Goal: Task Accomplishment & Management: Complete application form

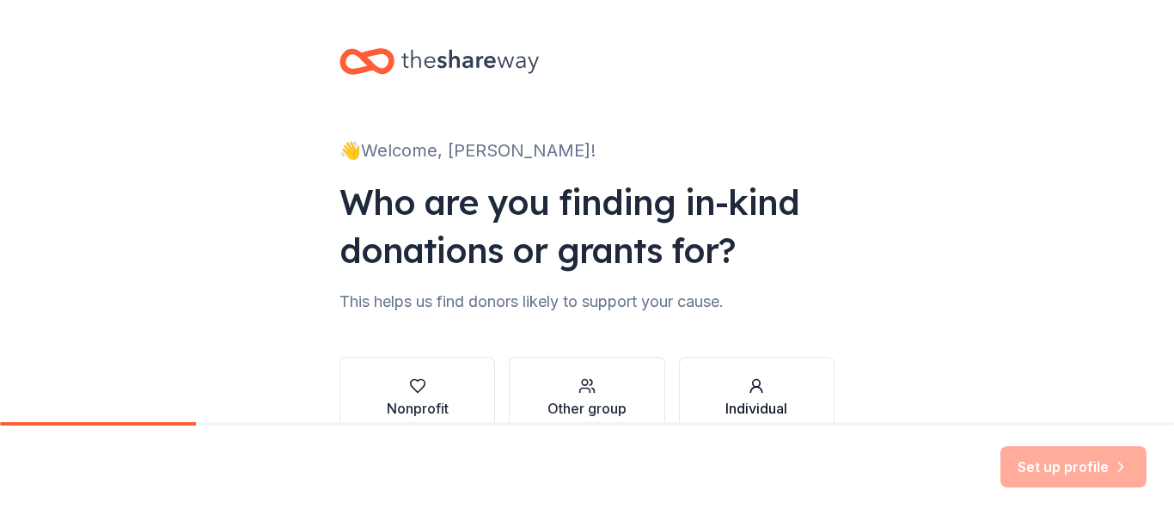
scroll to position [100, 0]
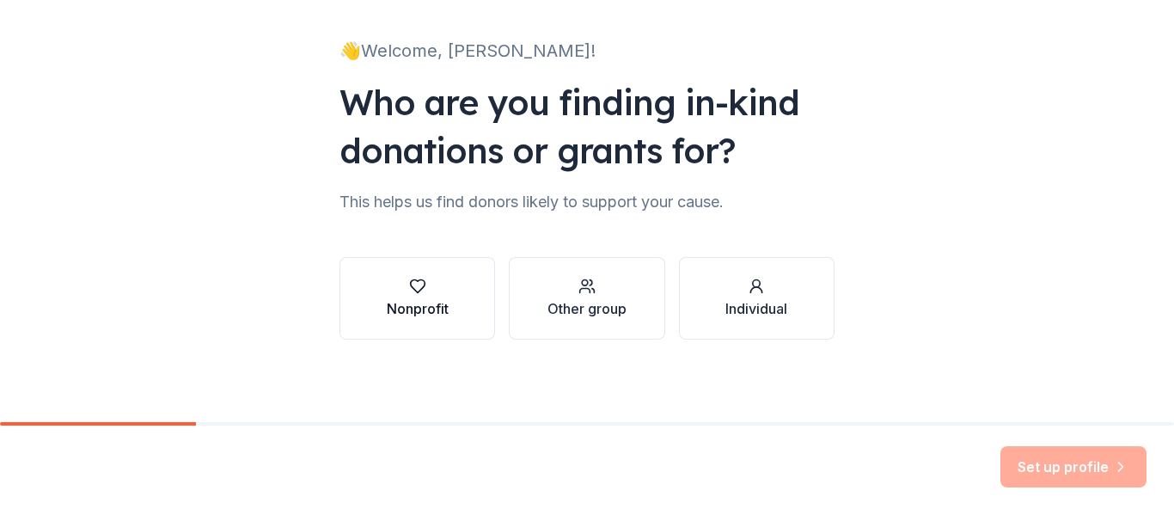
click at [444, 306] on div "Nonprofit" at bounding box center [418, 308] width 62 height 21
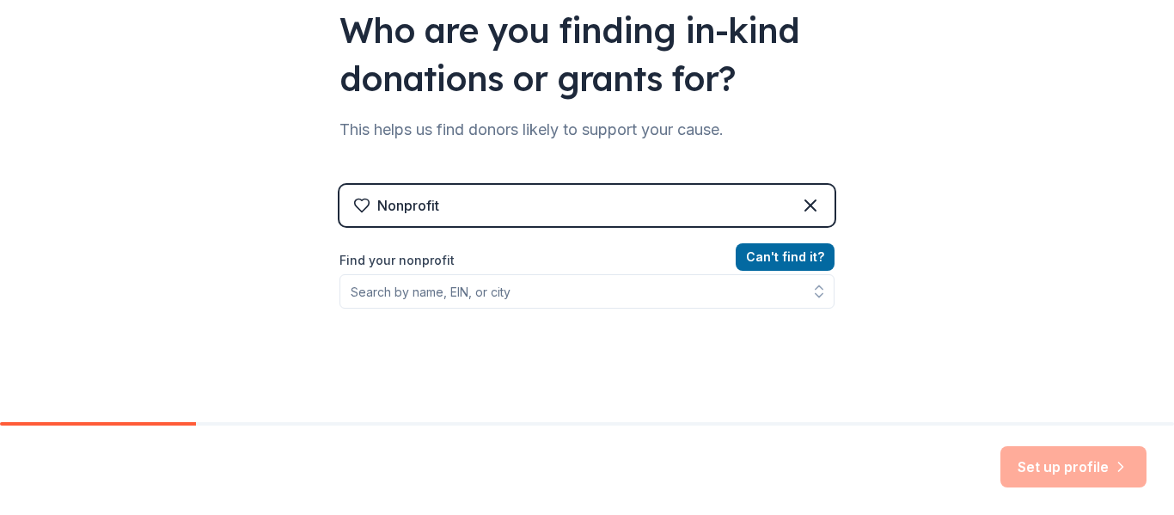
scroll to position [181, 0]
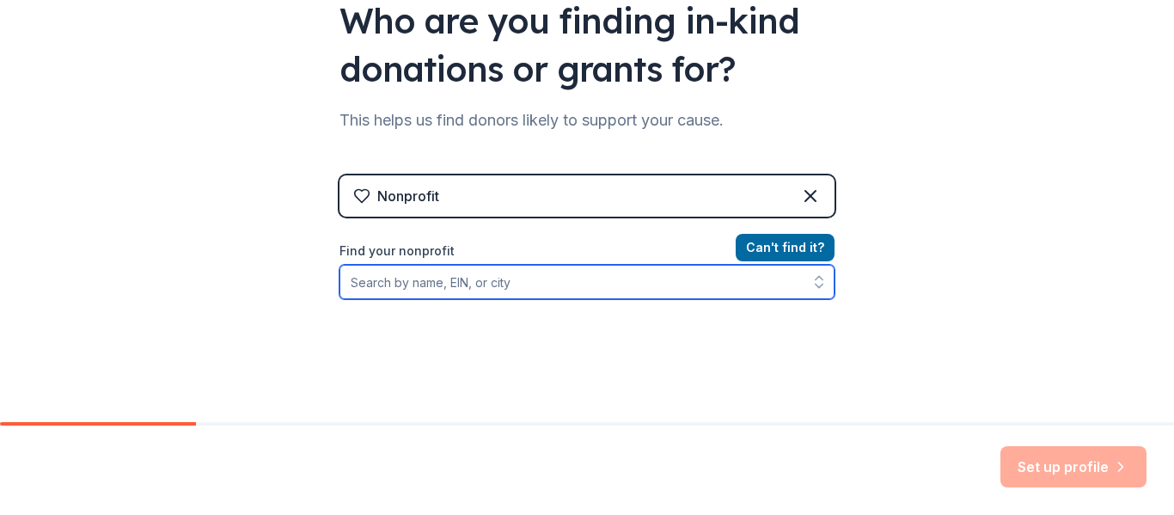
click at [494, 281] on input "Find your nonprofit" at bounding box center [586, 282] width 495 height 34
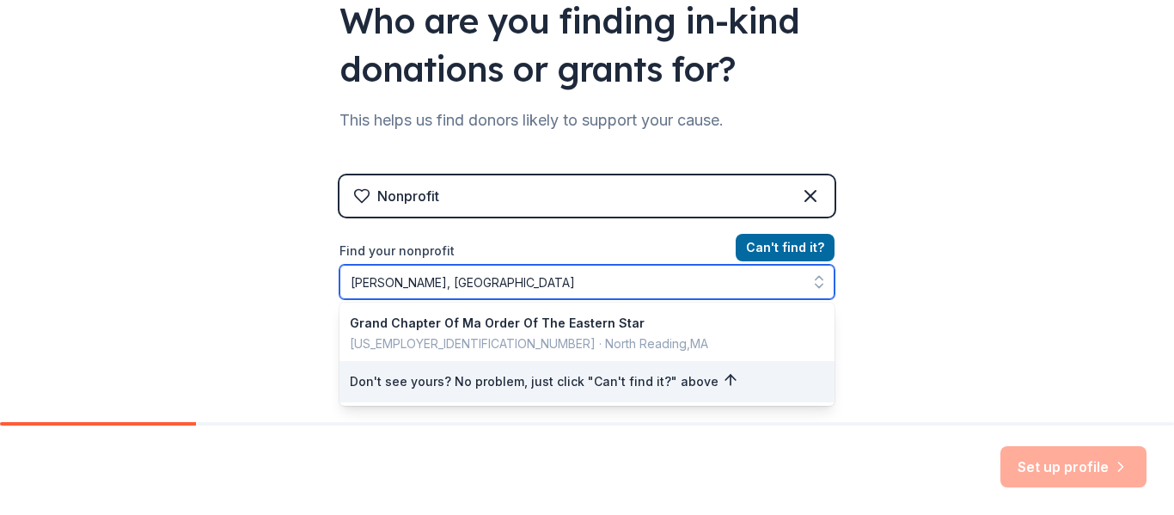
drag, startPoint x: 454, startPoint y: 283, endPoint x: 287, endPoint y: 276, distance: 166.8
click at [287, 276] on div "👋 Welcome, Melissa! Who are you finding in-kind donations or grants for? This h…" at bounding box center [587, 186] width 1174 height 735
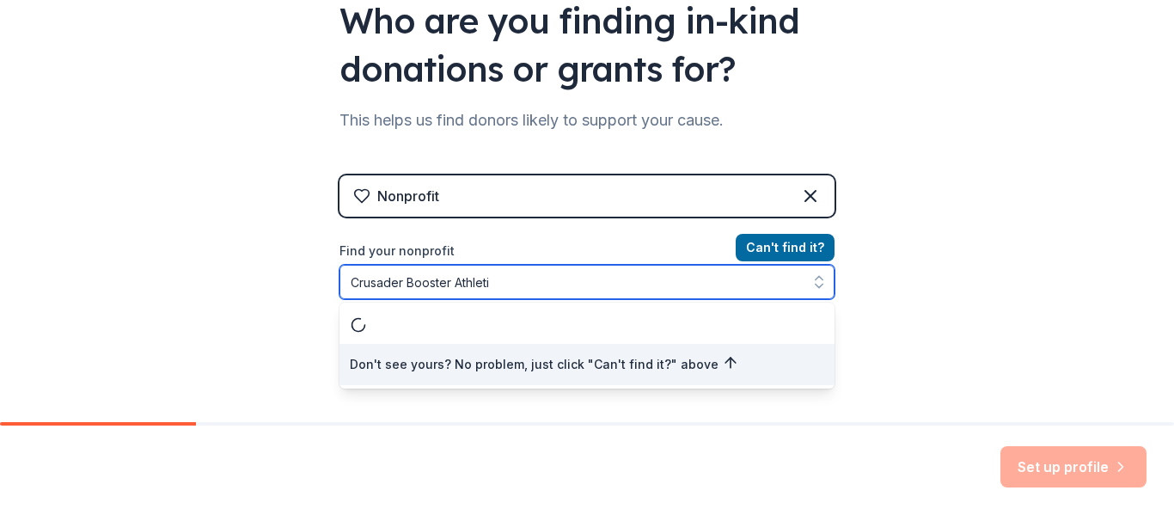
type input "Crusader Booster Athletic"
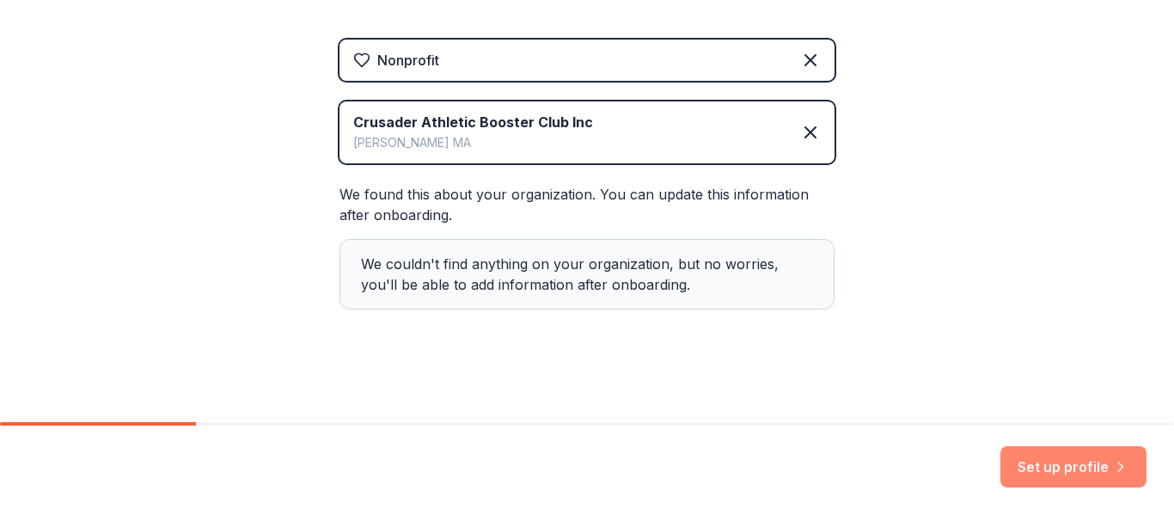
scroll to position [321, 0]
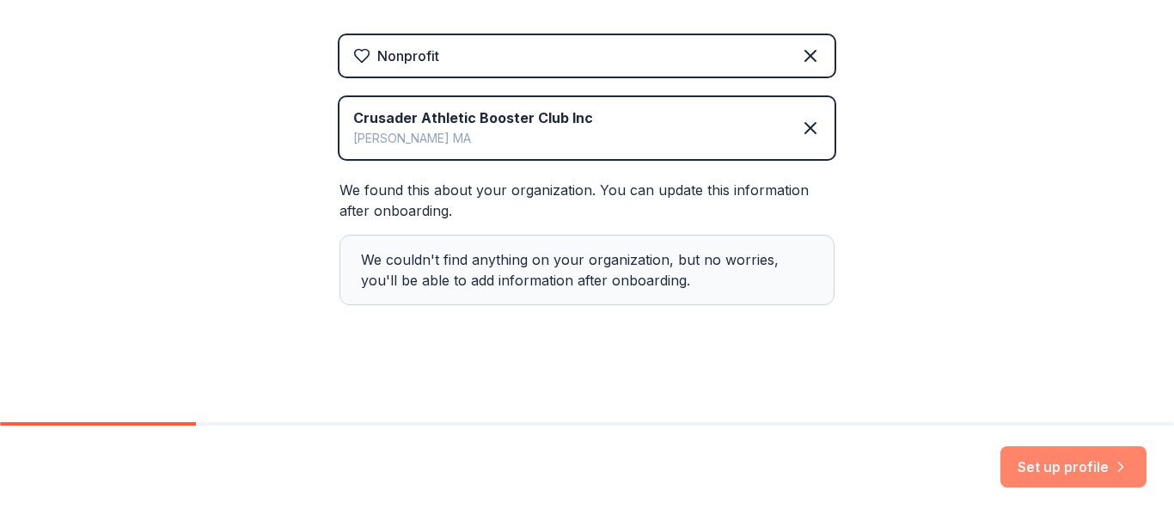
click at [1097, 471] on button "Set up profile" at bounding box center [1073, 466] width 146 height 41
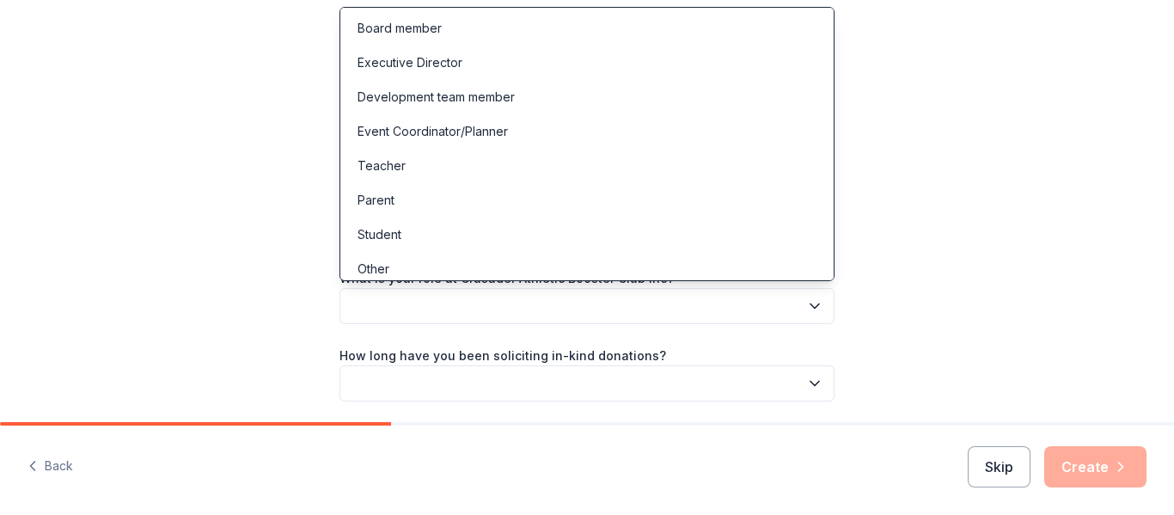
click at [548, 311] on button "button" at bounding box center [586, 306] width 495 height 36
click at [418, 31] on div "Board member" at bounding box center [399, 28] width 84 height 21
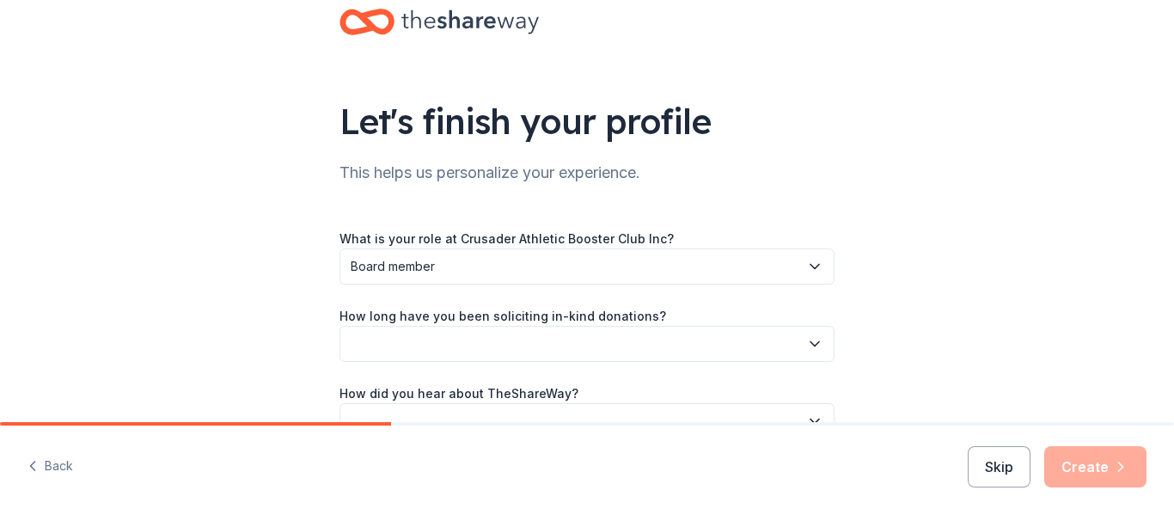
scroll to position [76, 0]
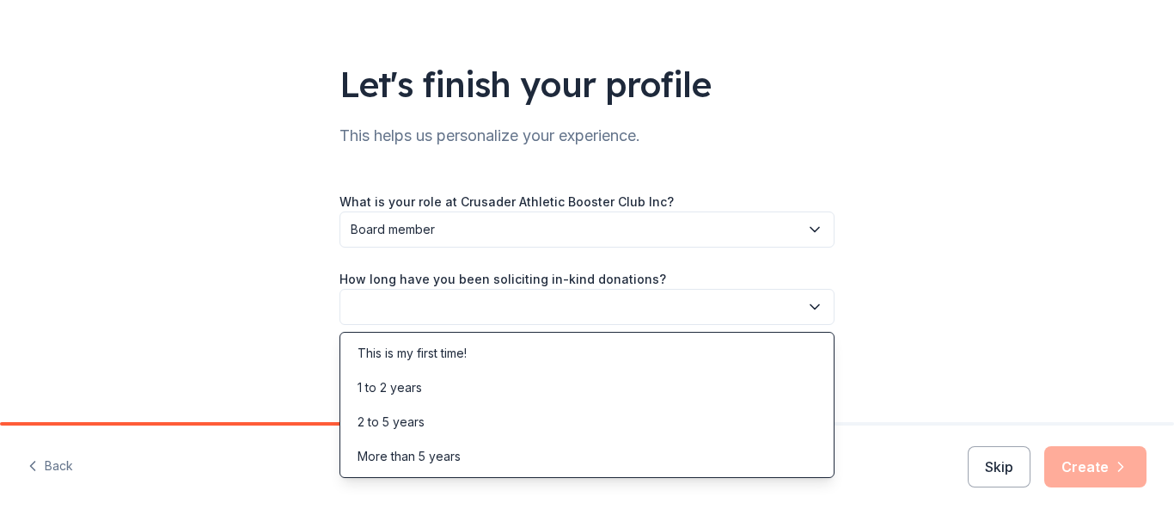
click at [536, 308] on button "button" at bounding box center [586, 307] width 495 height 36
click at [446, 460] on div "More than 5 years" at bounding box center [408, 456] width 103 height 21
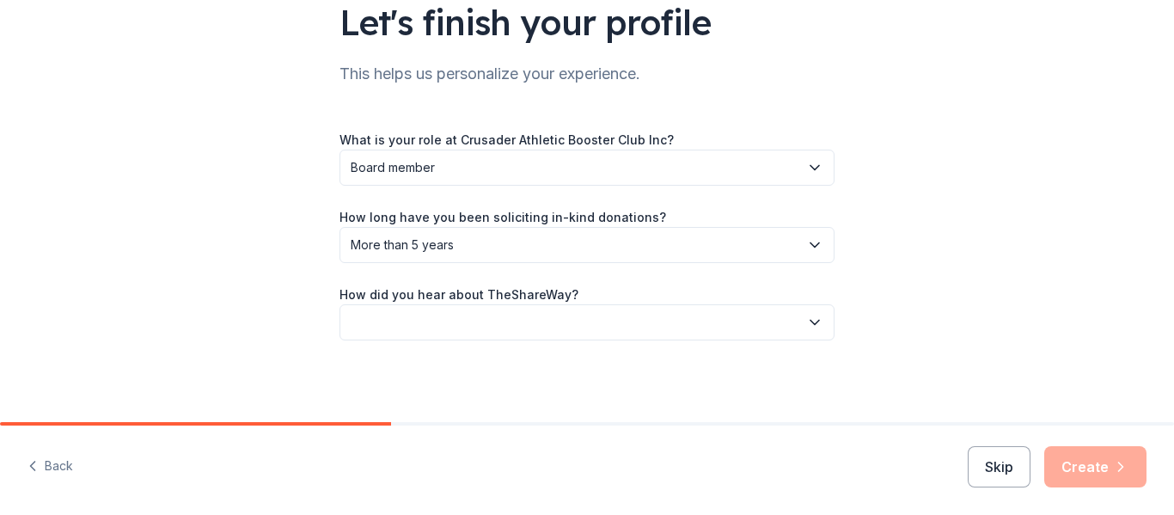
scroll to position [139, 0]
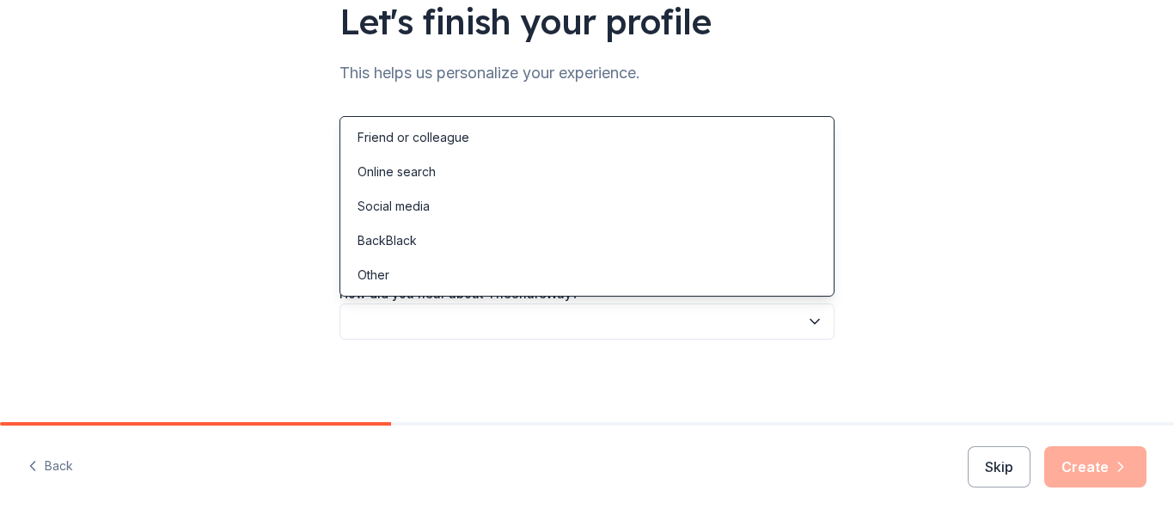
click at [541, 318] on button "button" at bounding box center [586, 321] width 495 height 36
click at [430, 282] on div "Other" at bounding box center [587, 275] width 486 height 34
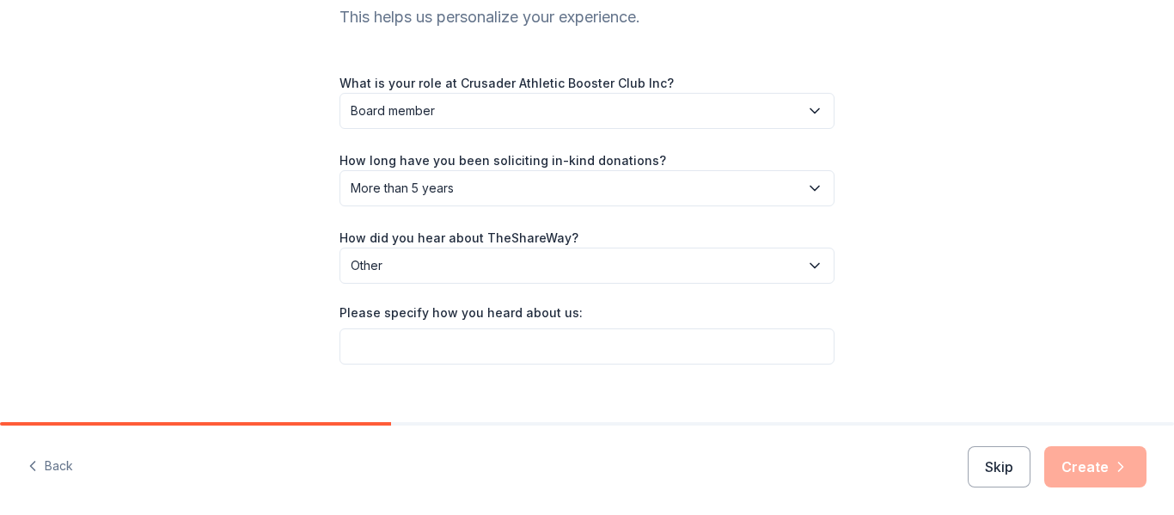
scroll to position [220, 0]
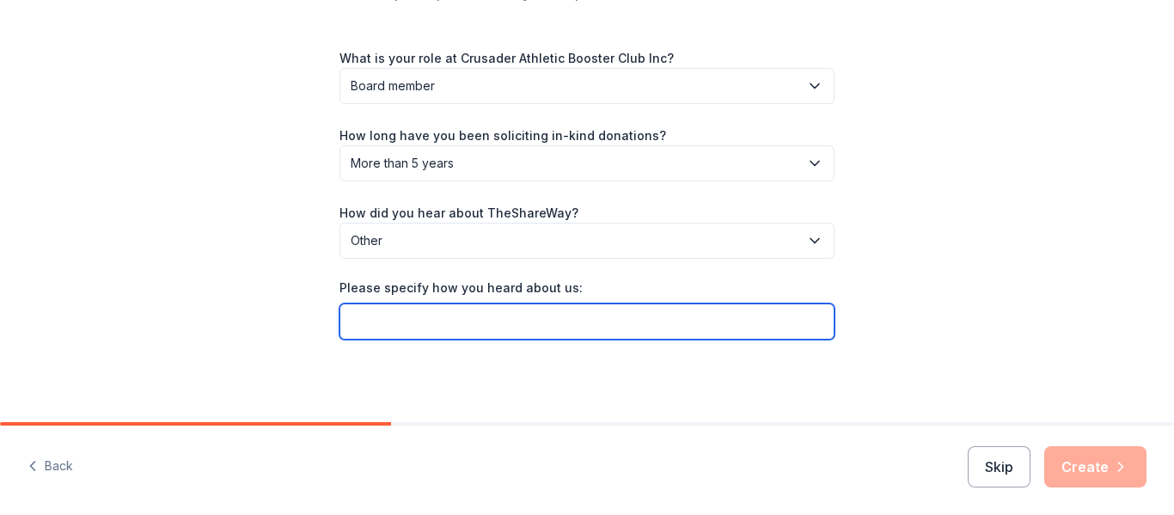
click at [538, 325] on input "Please specify how you heard about us:" at bounding box center [586, 321] width 495 height 36
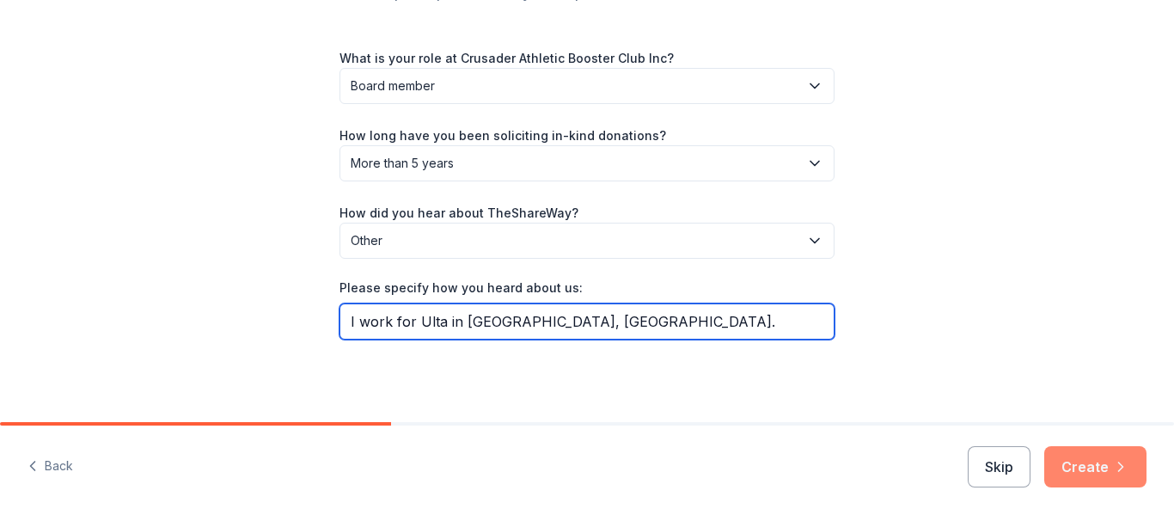
type input "I work for Ulta in Plymouth, MA."
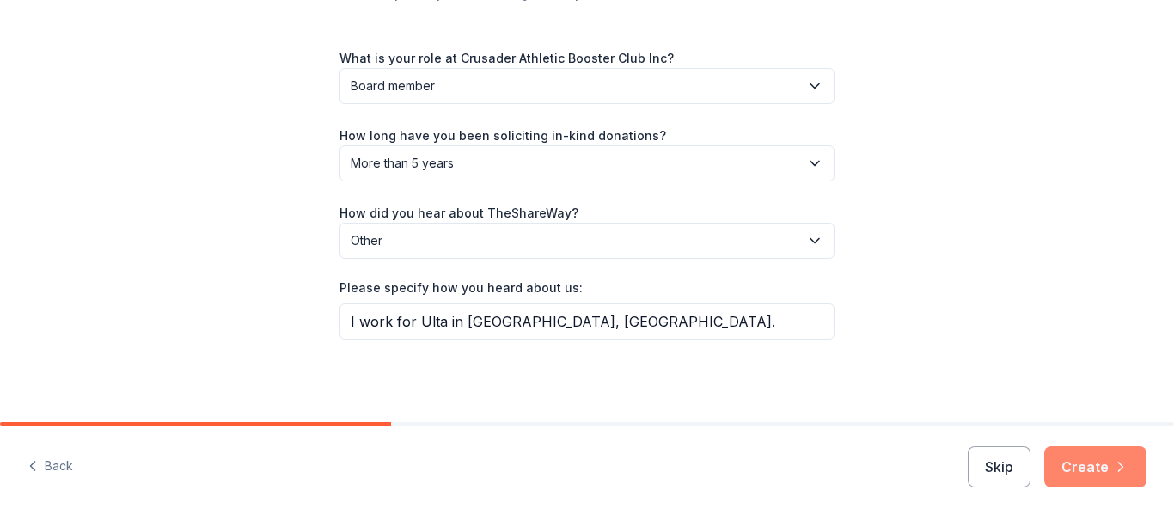
click at [1087, 467] on button "Create" at bounding box center [1095, 466] width 102 height 41
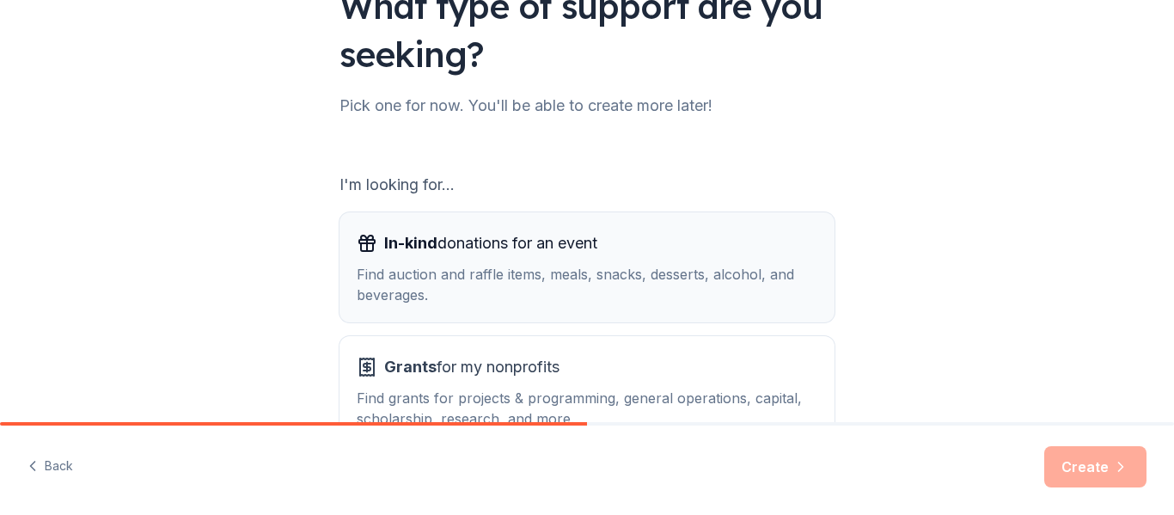
scroll to position [156, 0]
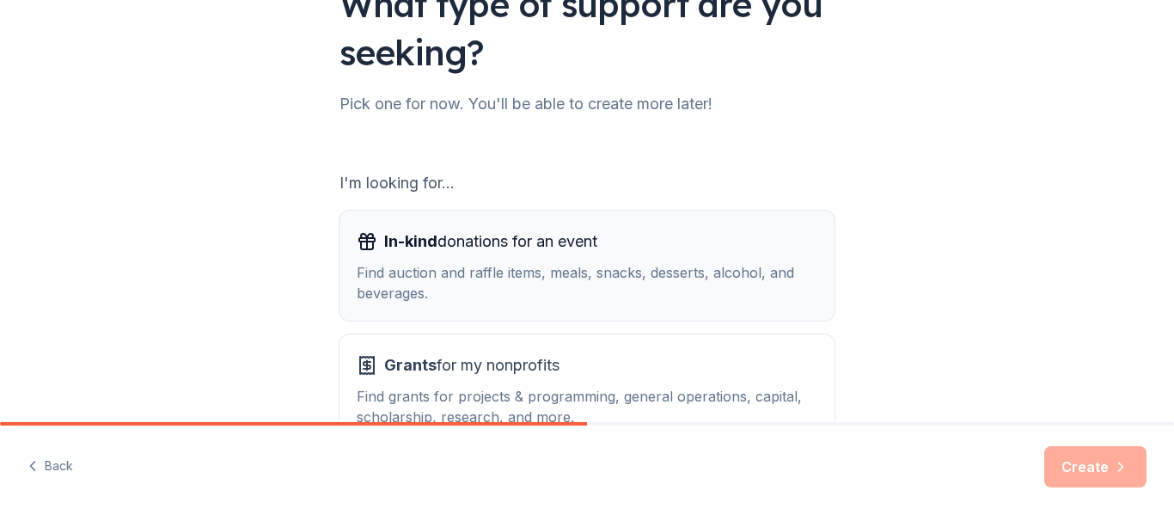
click at [655, 271] on div "Find auction and raffle items, meals, snacks, desserts, alcohol, and beverages." at bounding box center [587, 282] width 461 height 41
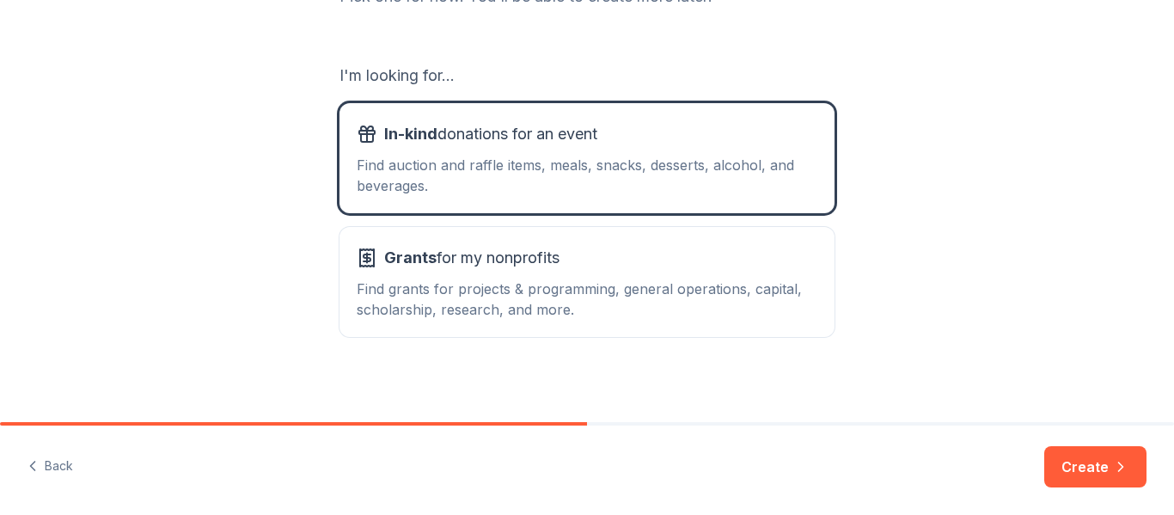
scroll to position [272, 0]
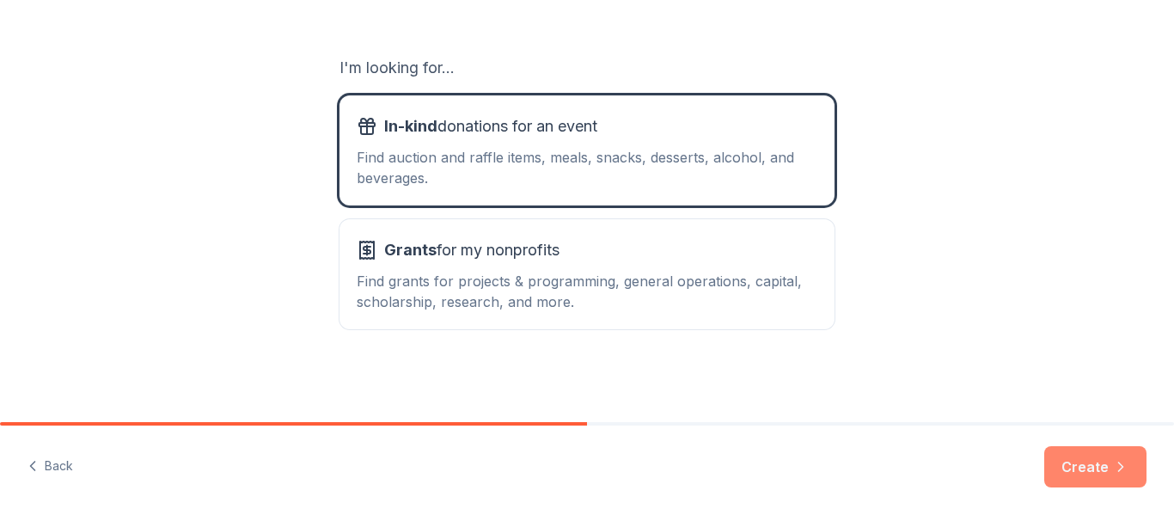
click at [1094, 469] on button "Create" at bounding box center [1095, 466] width 102 height 41
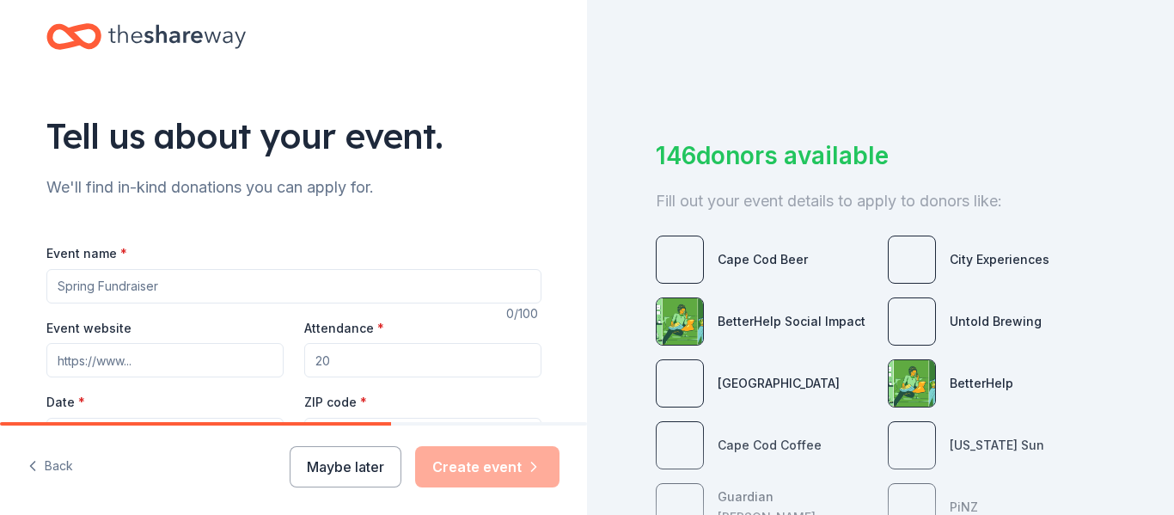
scroll to position [80, 0]
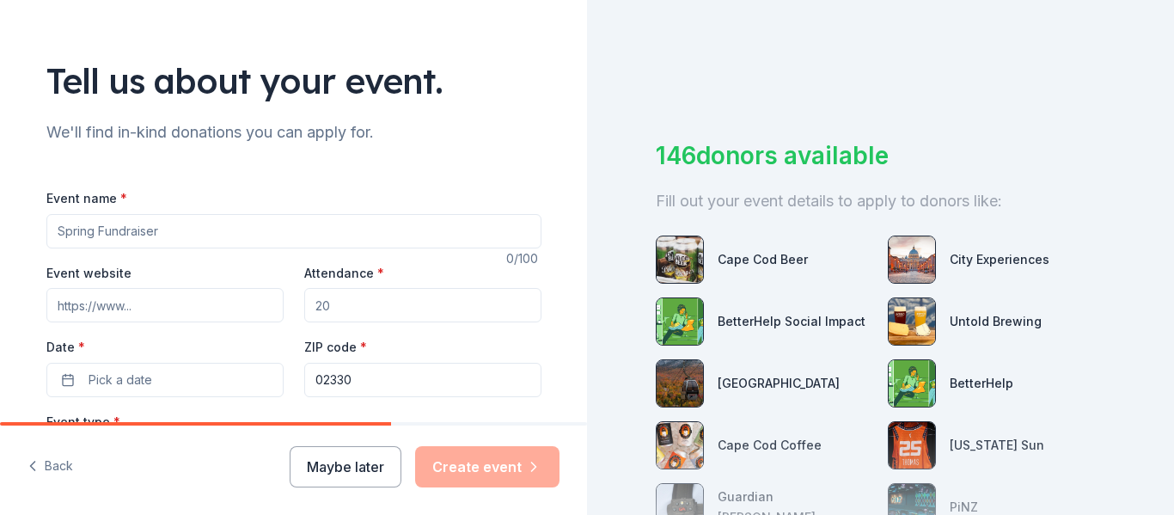
click at [190, 232] on input "Event name *" at bounding box center [293, 231] width 495 height 34
type input "Crusader Booster Fall Social"
paste input "https://www.leaguelineup.com/welcome.asp?url=crusaderboosters"
type input "https://www.leaguelineup.com/welcome.asp?url=crusaderboosters"
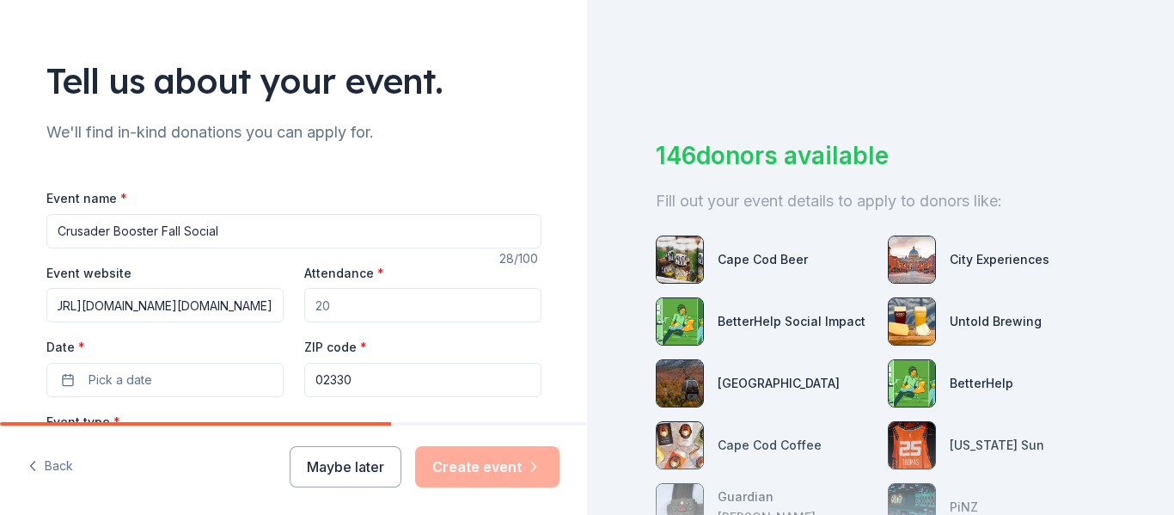
scroll to position [0, 0]
click at [406, 304] on input "Attendance *" at bounding box center [422, 305] width 237 height 34
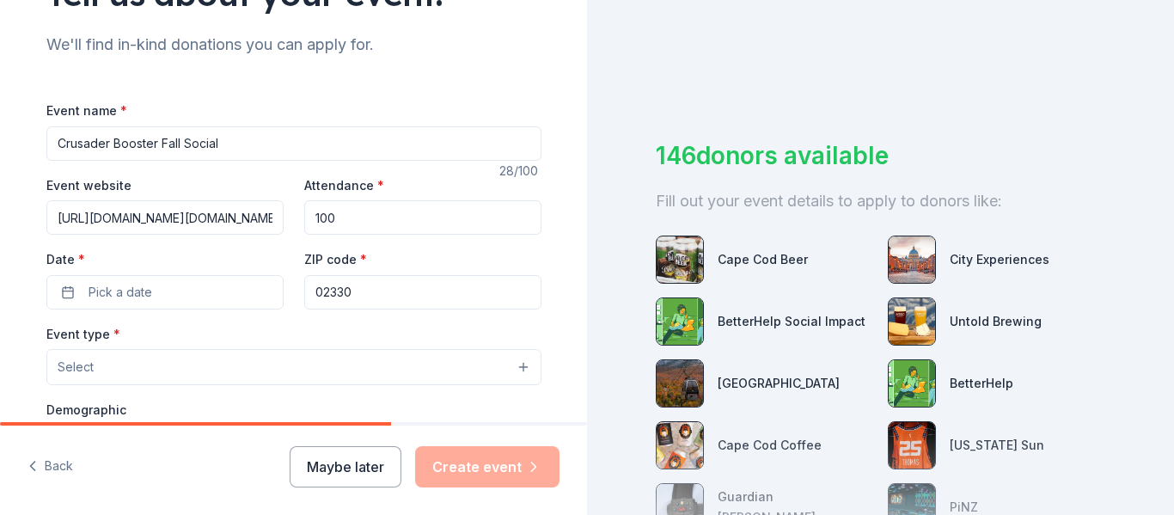
scroll to position [222, 0]
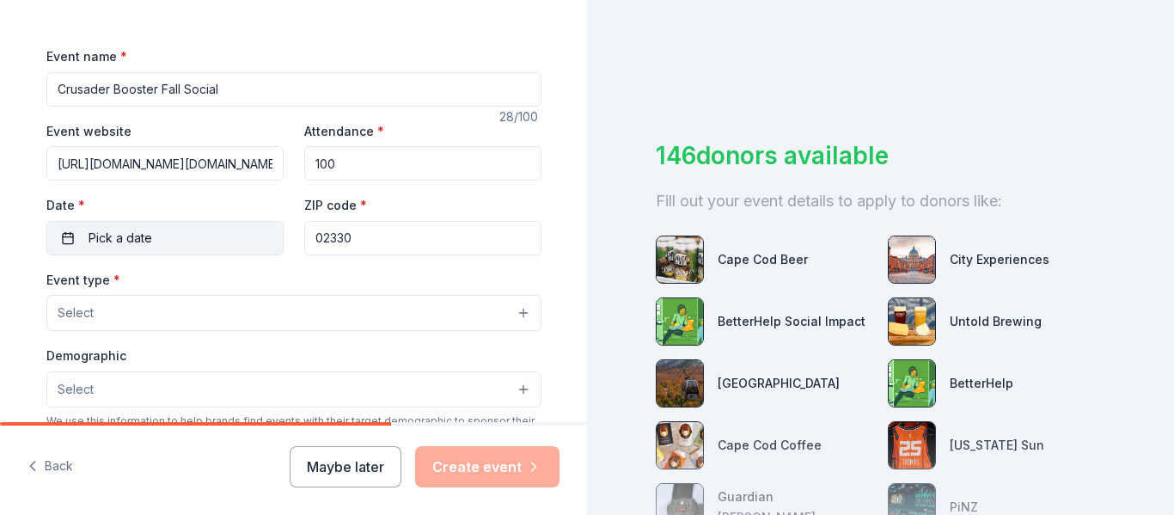
type input "100"
click at [116, 242] on span "Pick a date" at bounding box center [121, 238] width 64 height 21
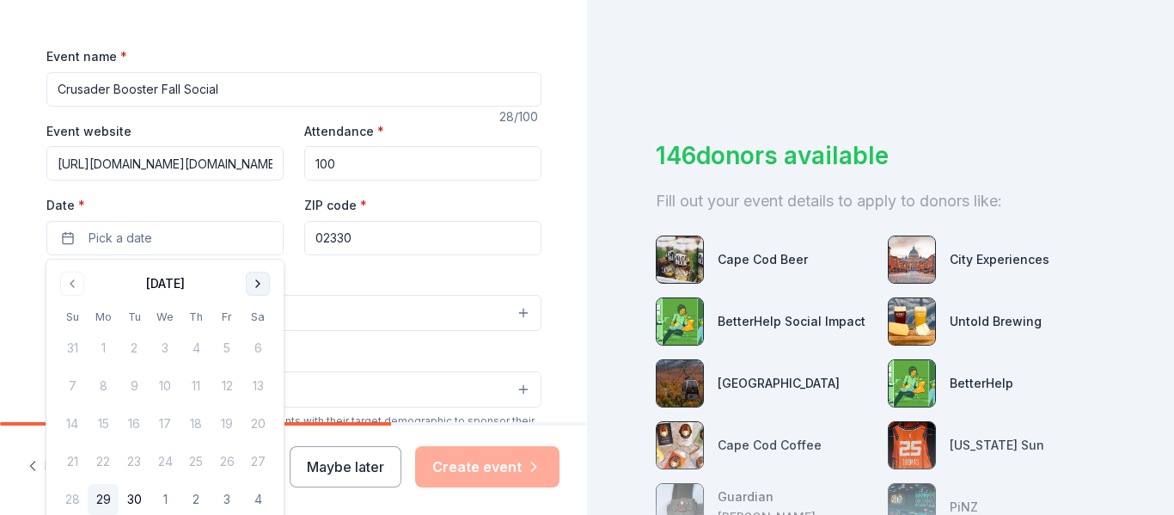
click at [258, 290] on button "Go to next month" at bounding box center [258, 284] width 24 height 24
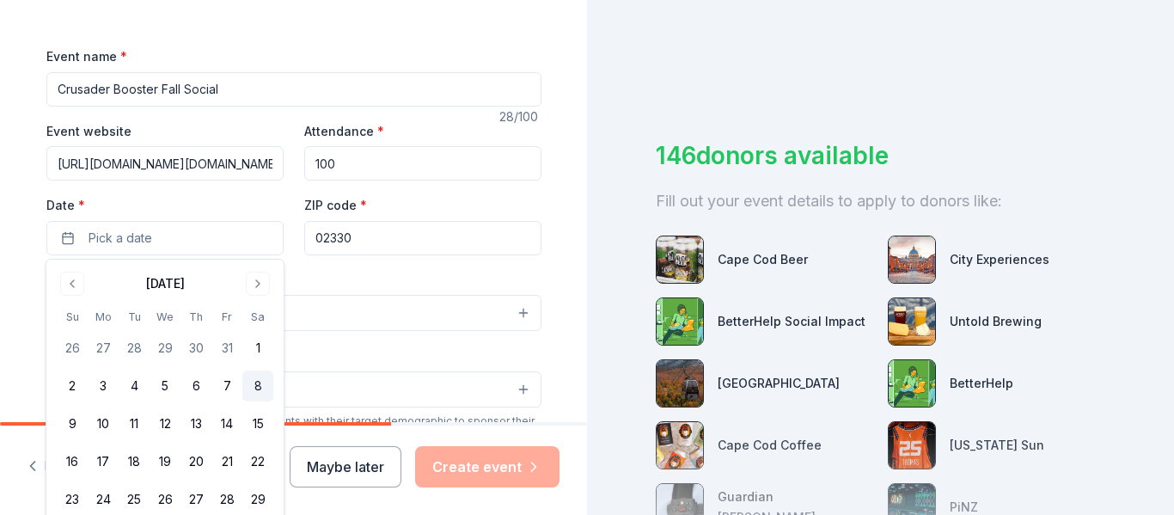
click at [258, 383] on button "8" at bounding box center [257, 385] width 31 height 31
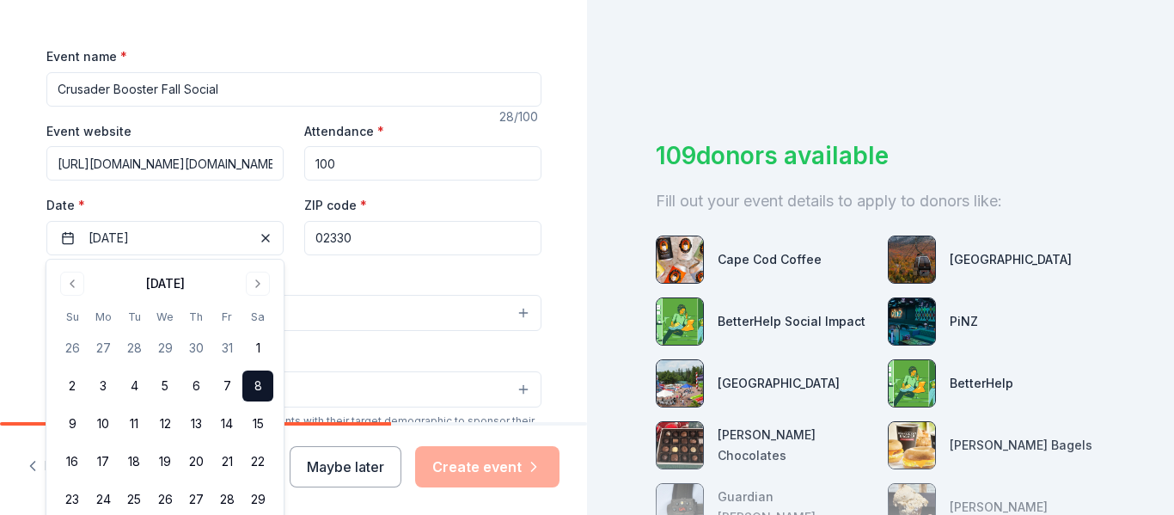
click at [259, 391] on button "8" at bounding box center [257, 385] width 31 height 31
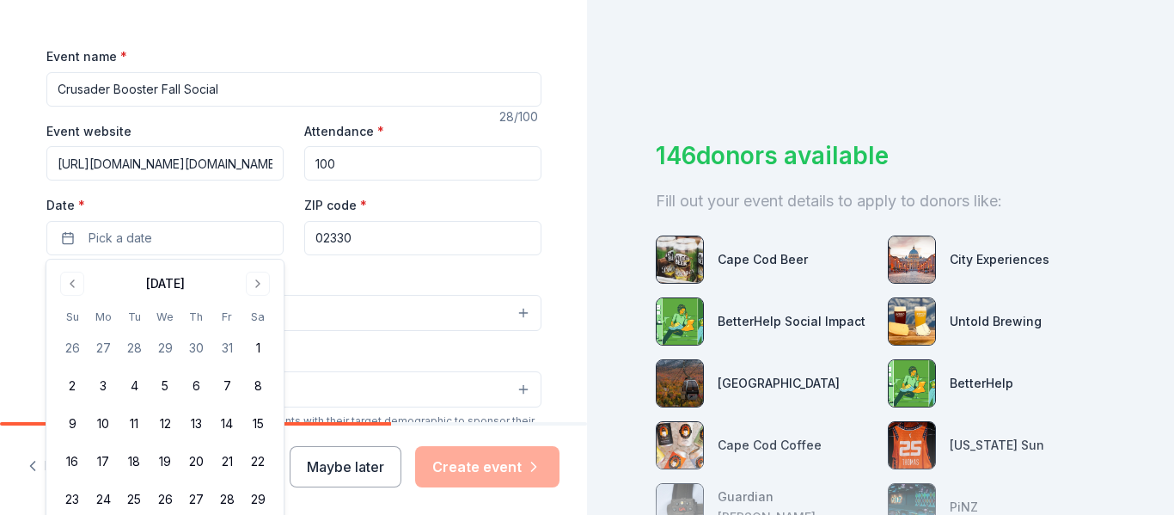
click at [523, 32] on div "Event name * Crusader Booster Fall Social 28 /100 Event website https://www.lea…" at bounding box center [293, 428] width 495 height 821
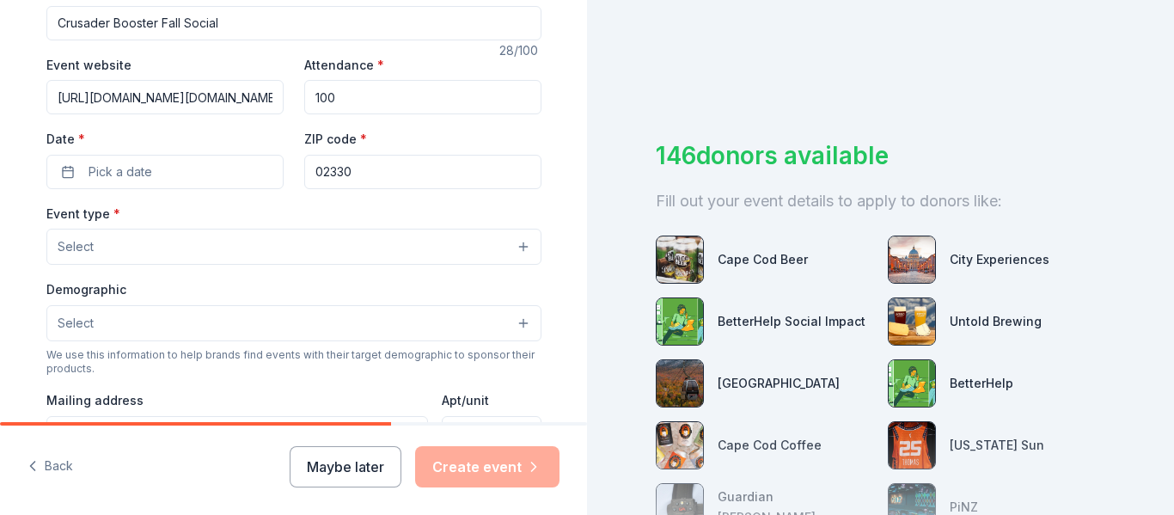
scroll to position [296, 0]
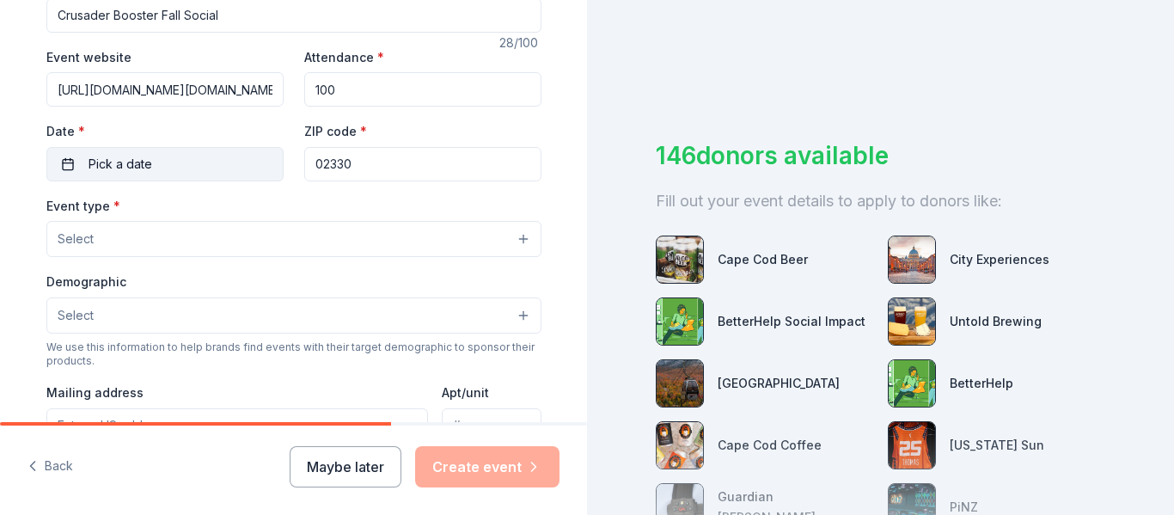
click at [167, 169] on button "Pick a date" at bounding box center [164, 164] width 237 height 34
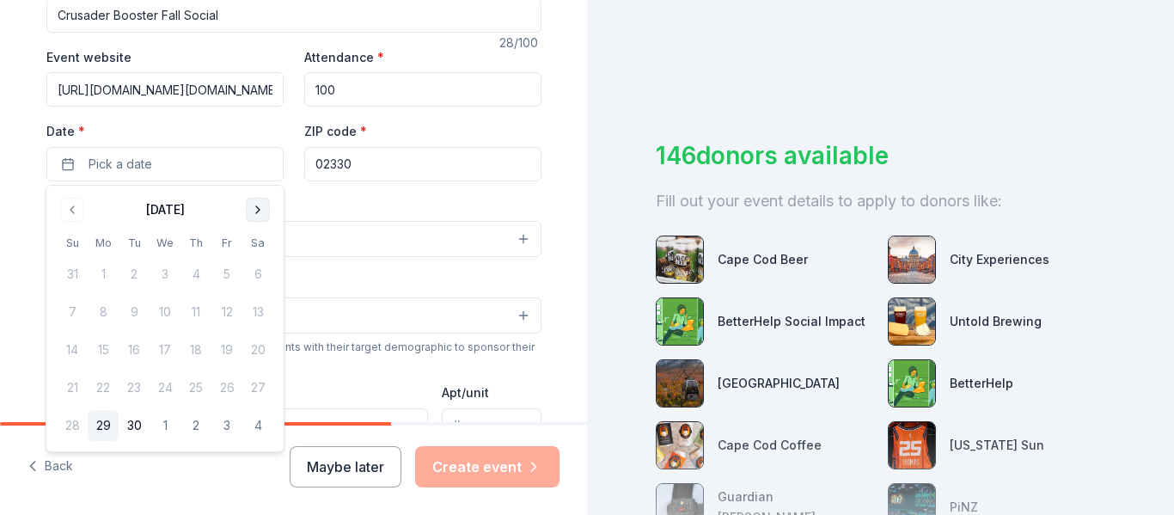
click at [258, 211] on button "Go to next month" at bounding box center [258, 210] width 24 height 24
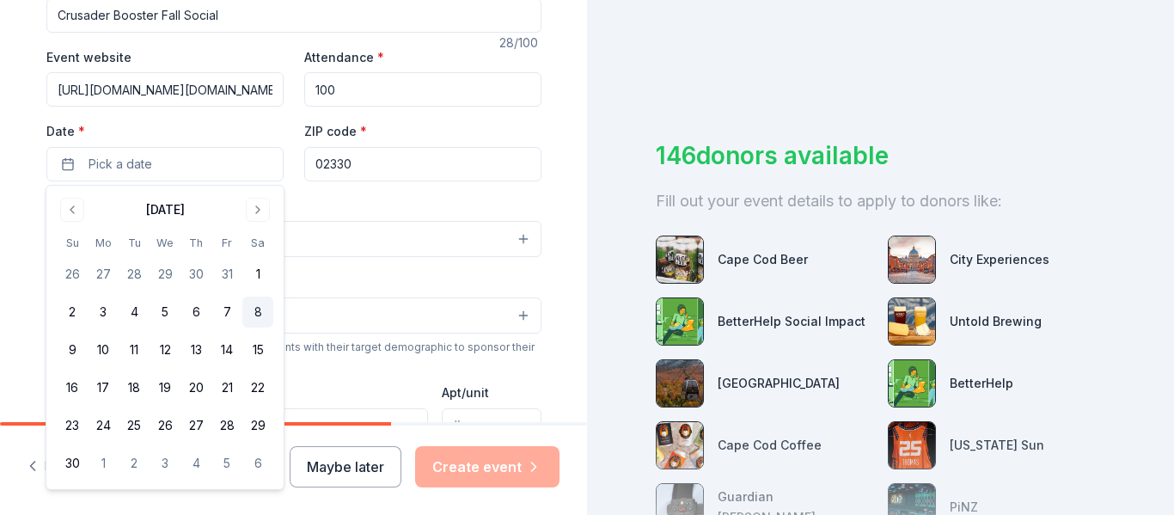
click at [257, 319] on button "8" at bounding box center [257, 311] width 31 height 31
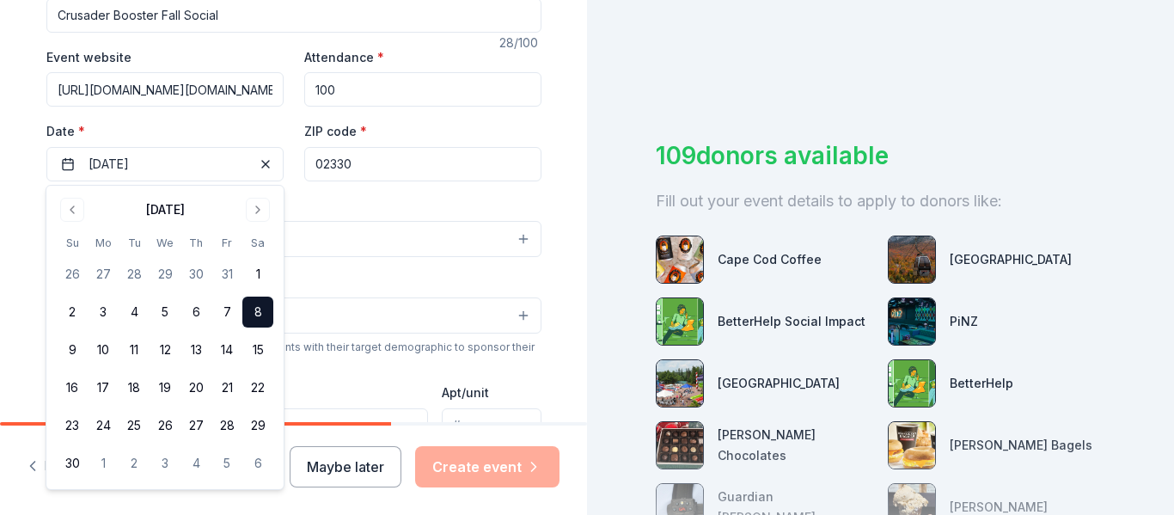
click at [560, 91] on div "Tell us about your event. We'll find in-kind donations you can apply for. Event…" at bounding box center [294, 276] width 550 height 1144
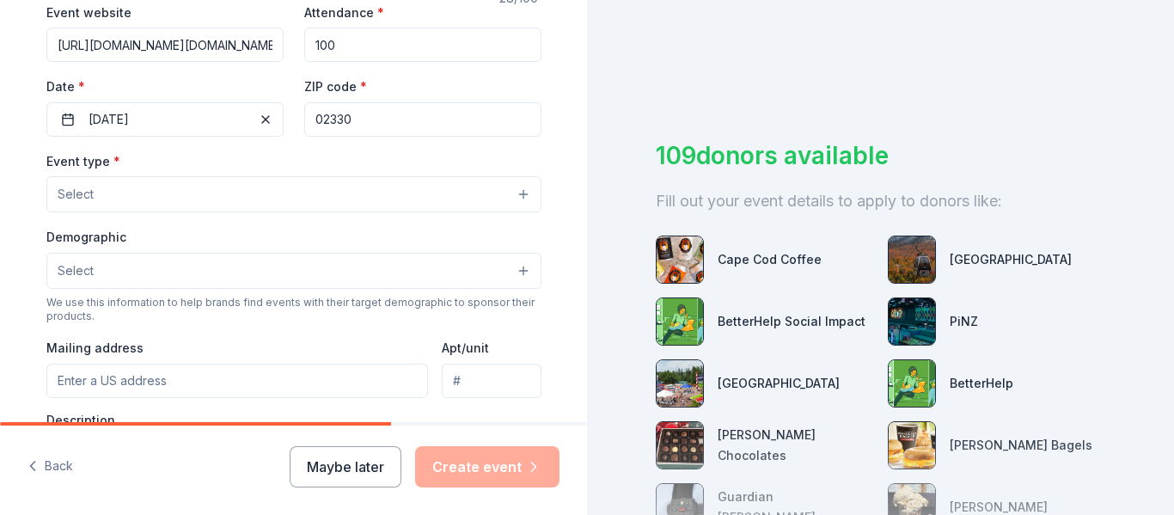
scroll to position [345, 0]
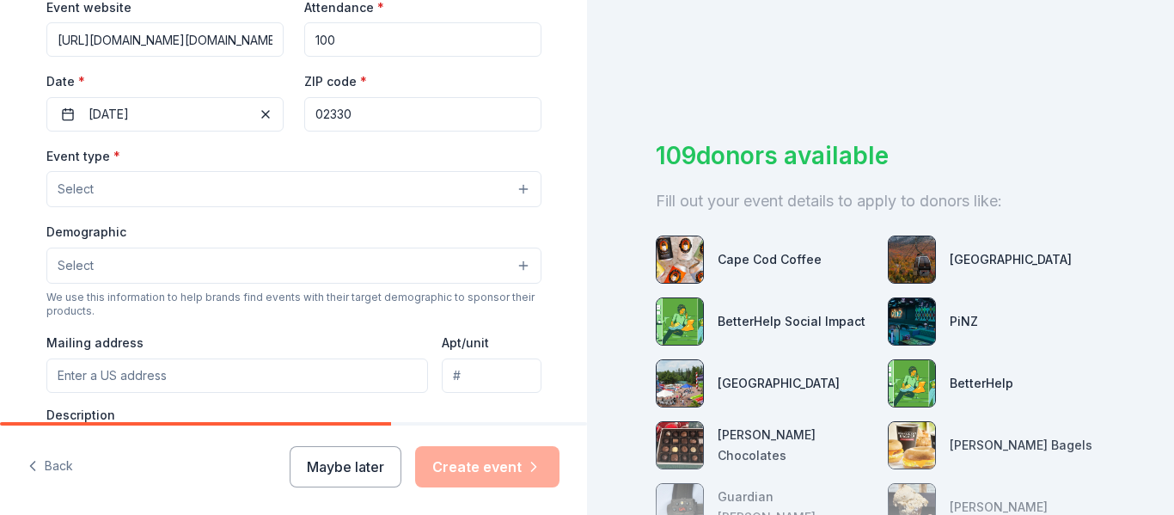
click at [236, 182] on button "Select" at bounding box center [293, 189] width 495 height 36
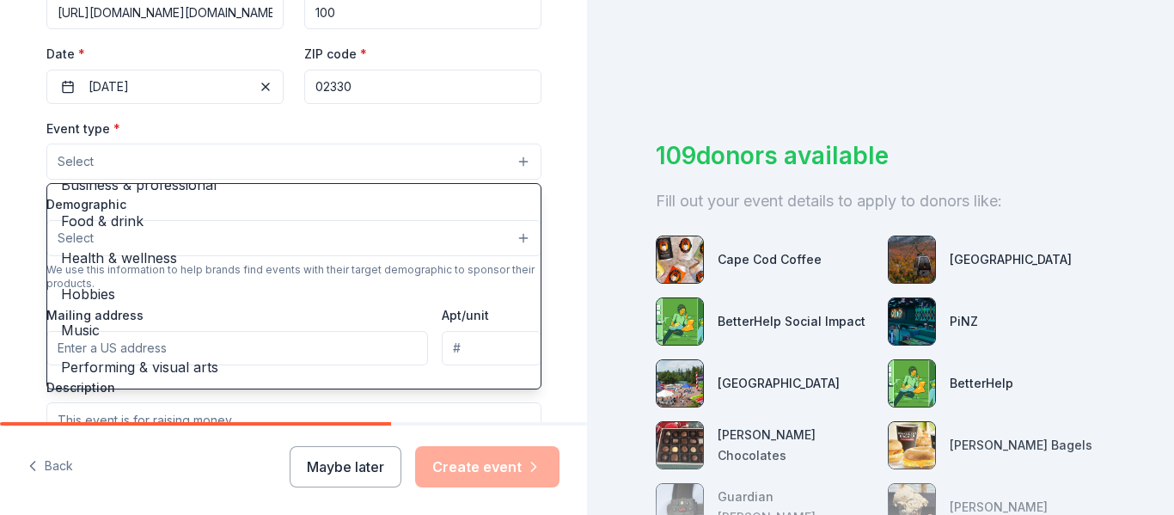
scroll to position [356, 0]
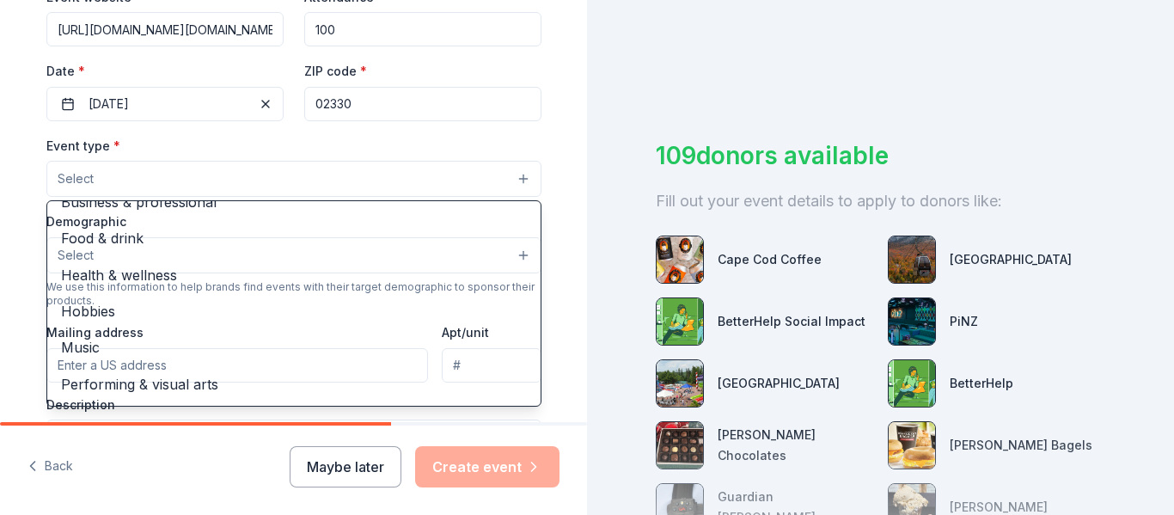
click at [561, 87] on div "Tell us about your event. We'll find in-kind donations you can apply for. Event…" at bounding box center [294, 216] width 550 height 1144
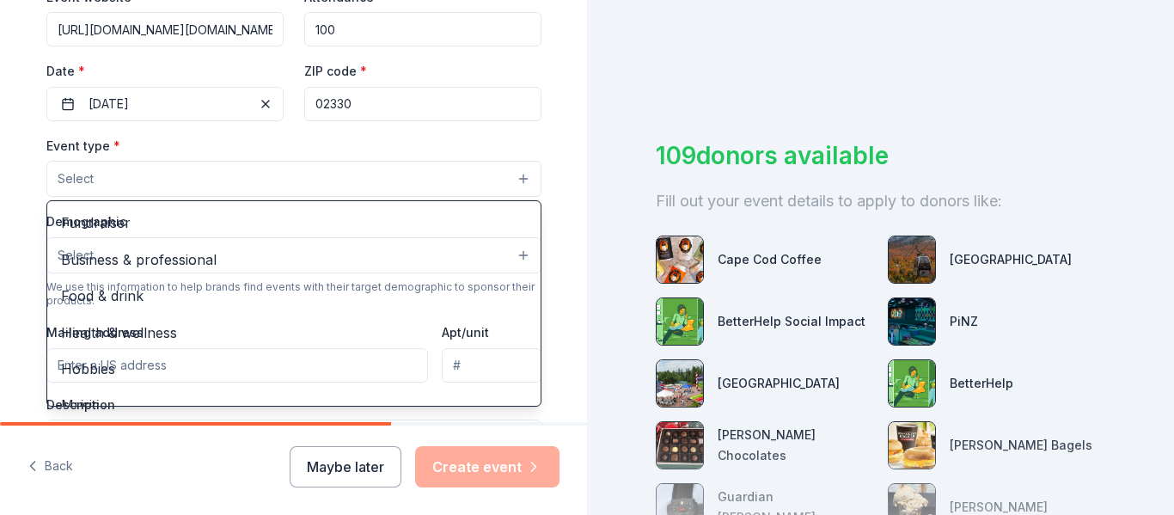
click at [172, 171] on button "Select" at bounding box center [293, 179] width 495 height 36
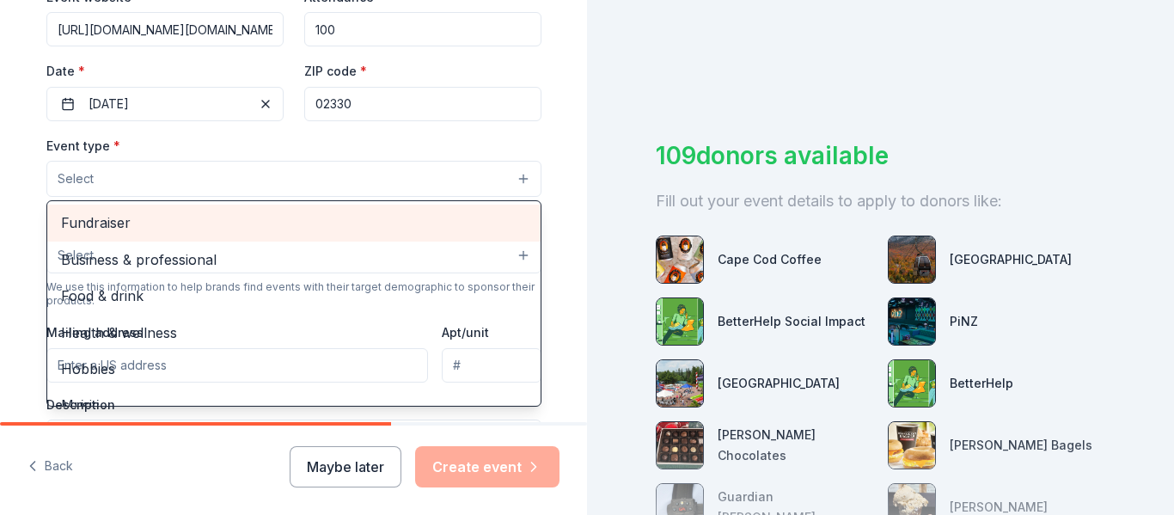
click at [198, 226] on span "Fundraiser" at bounding box center [294, 222] width 466 height 22
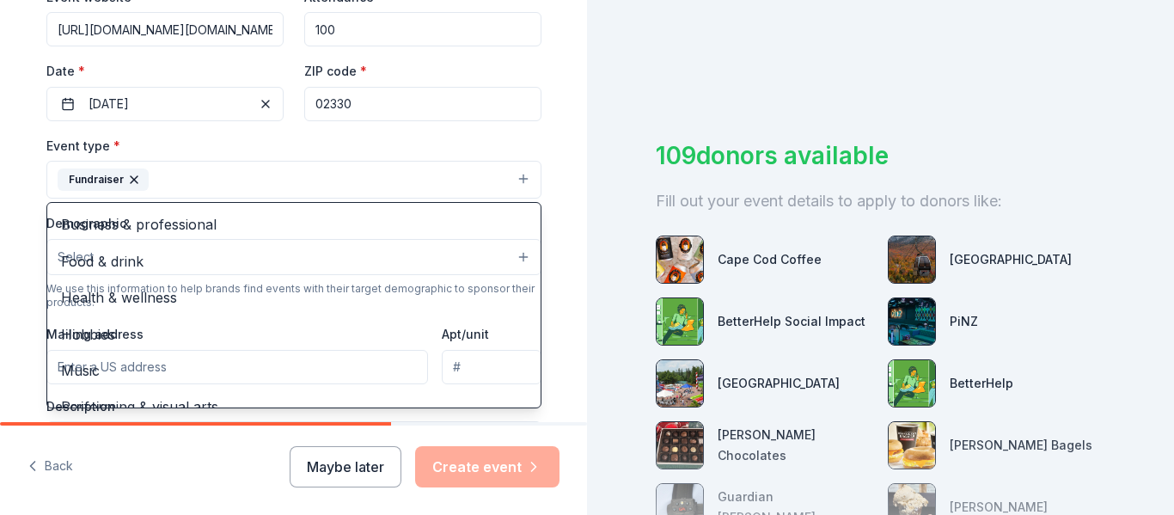
click at [564, 142] on div "Tell us about your event. We'll find in-kind donations you can apply for. Event…" at bounding box center [294, 216] width 550 height 1145
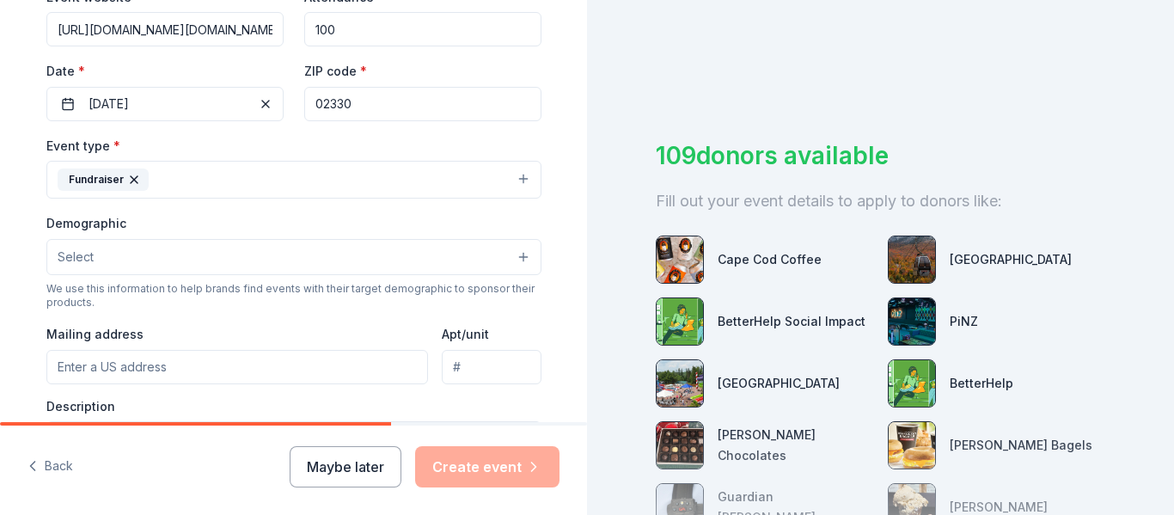
click at [117, 254] on button "Select" at bounding box center [293, 257] width 495 height 36
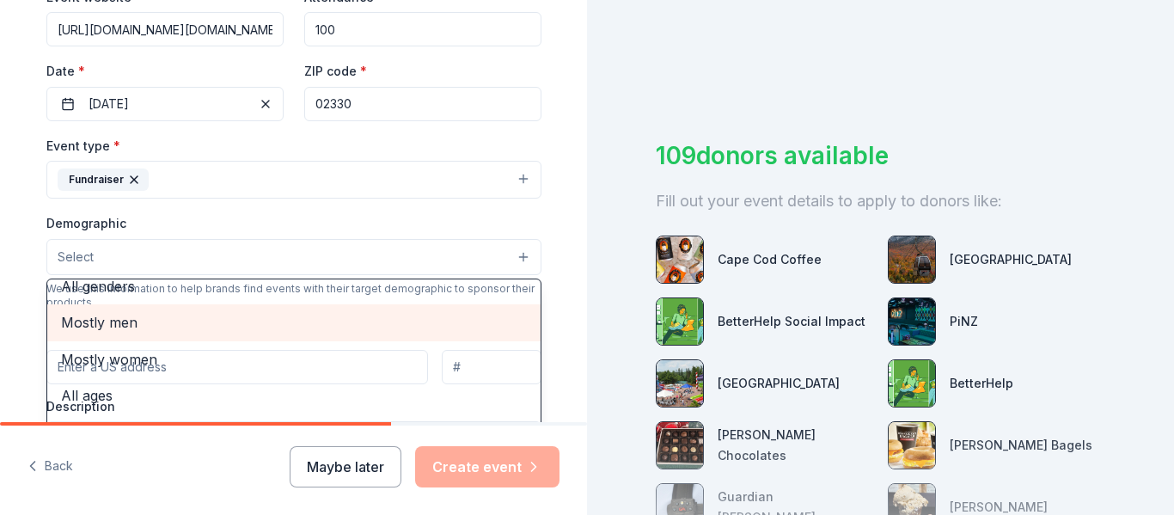
scroll to position [0, 0]
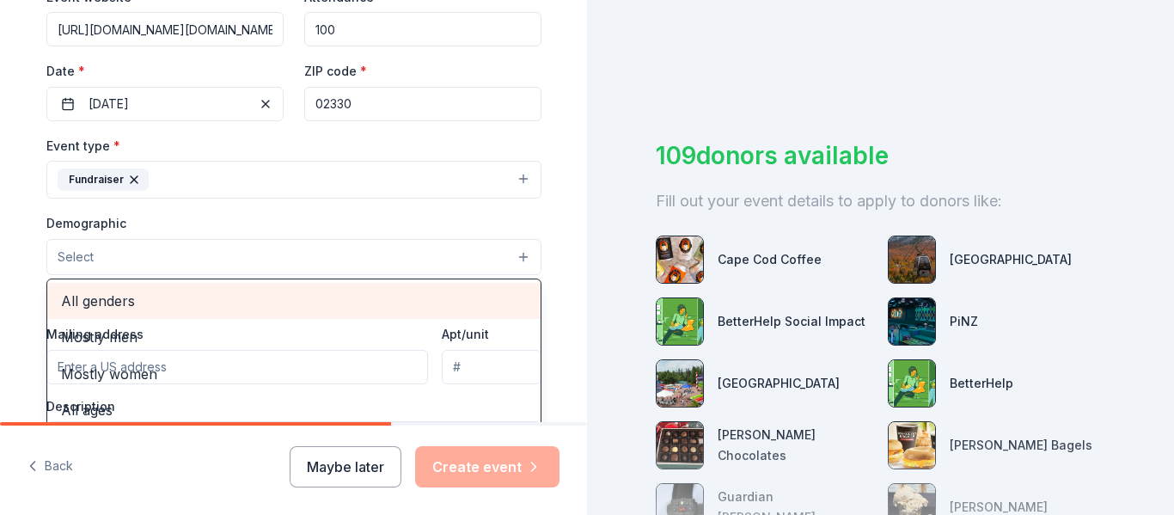
click at [111, 299] on span "All genders" at bounding box center [294, 301] width 466 height 22
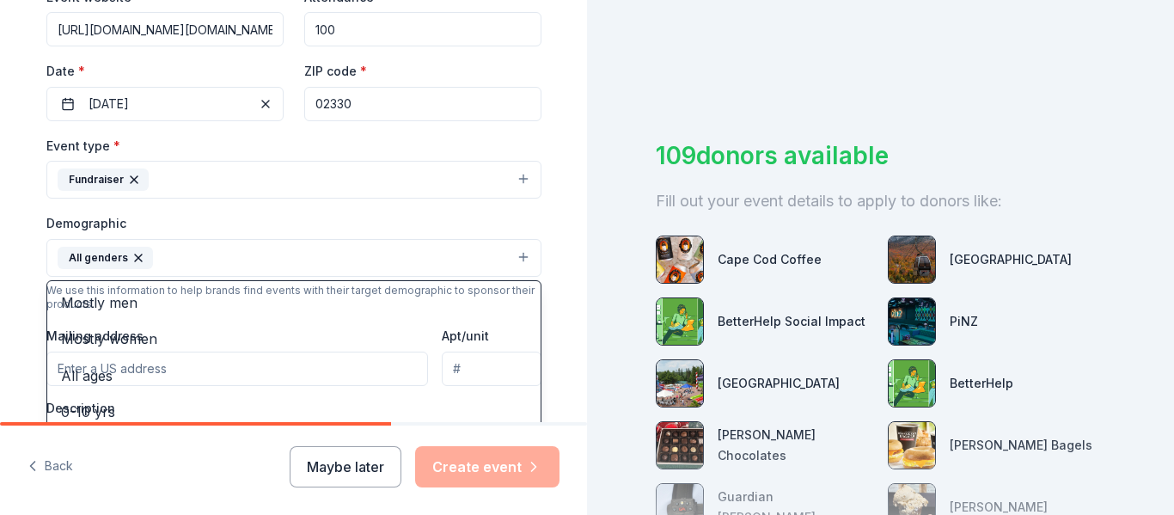
click at [557, 125] on div "Tell us about your event. We'll find in-kind donations you can apply for. Event…" at bounding box center [294, 217] width 550 height 1147
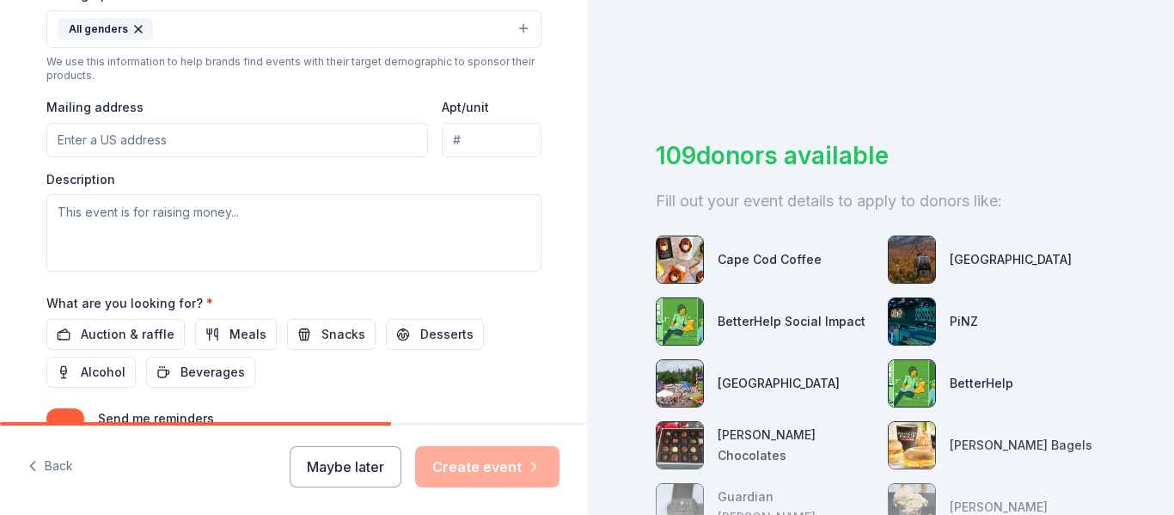
scroll to position [589, 0]
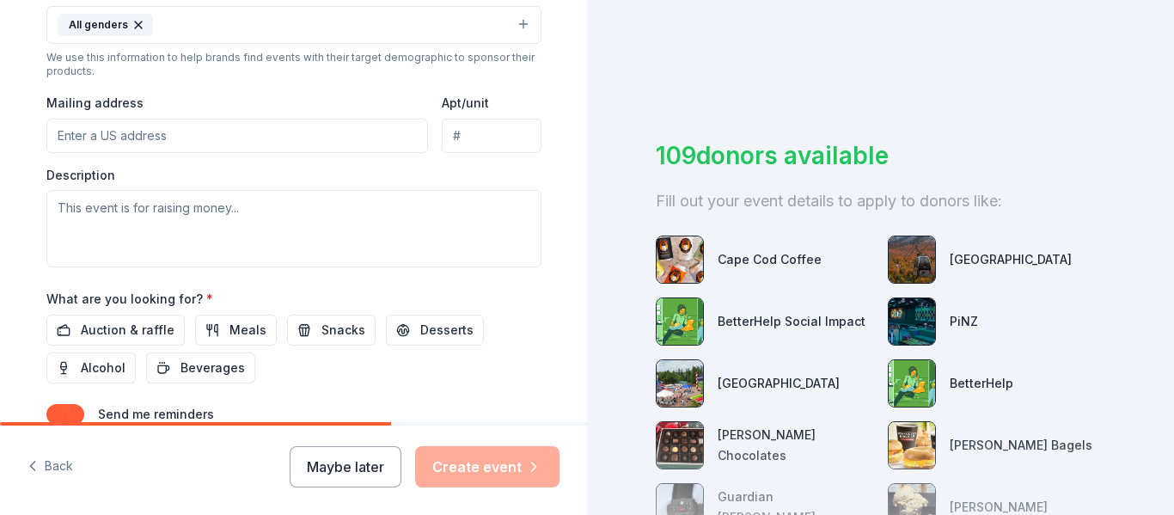
click at [193, 135] on input "Mailing address" at bounding box center [237, 136] width 382 height 34
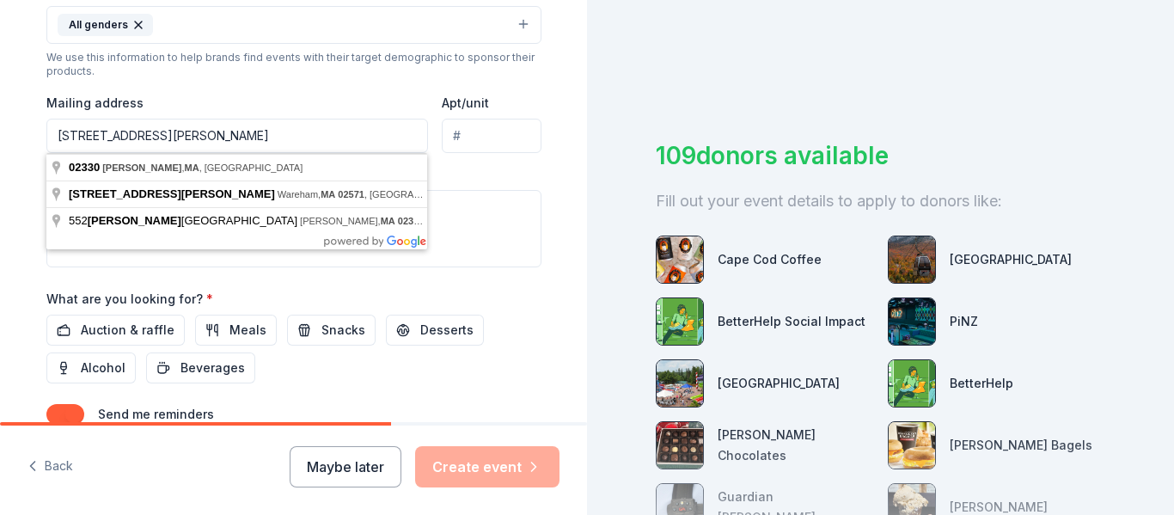
type input "PO BOX 552, Carver, MA 02330"
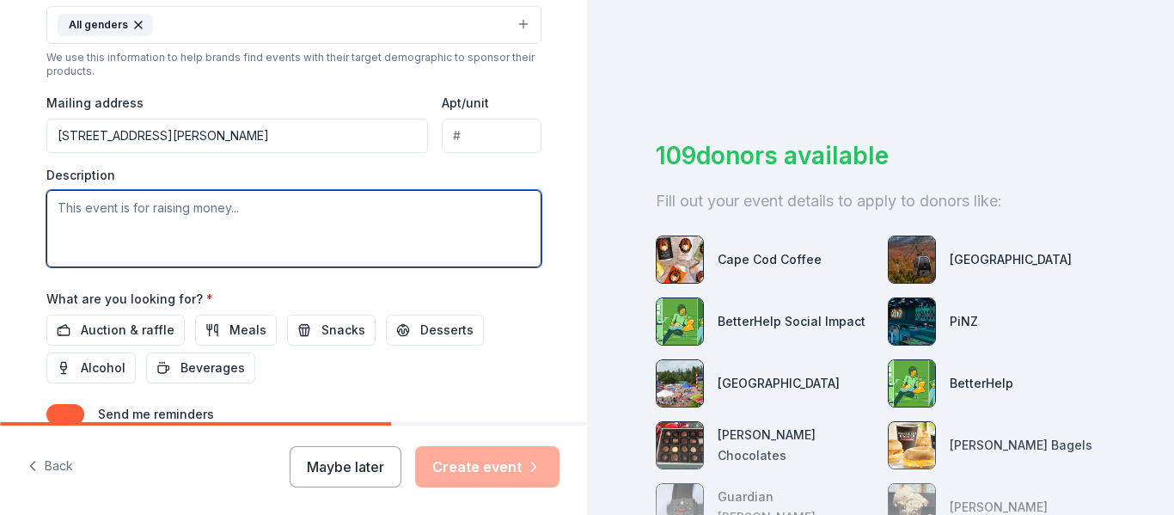
click at [218, 228] on textarea at bounding box center [293, 228] width 495 height 77
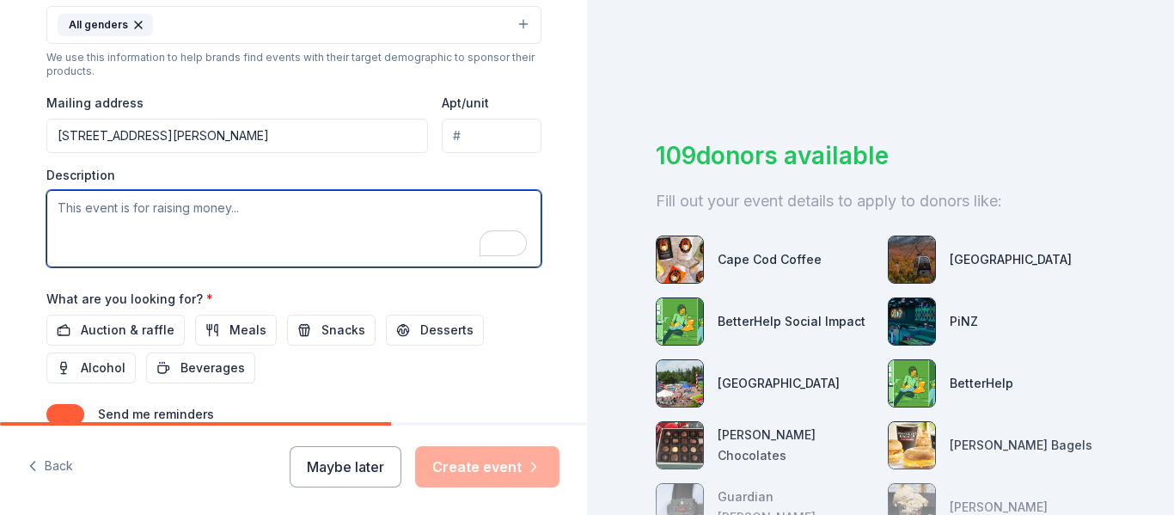
click at [159, 210] on textarea "To enrich screen reader interactions, please activate Accessibility in Grammarl…" at bounding box center [293, 228] width 495 height 77
paste textarea "[PERSON_NAME] High School’s Athletic Boosters, with their unwavering dedication…"
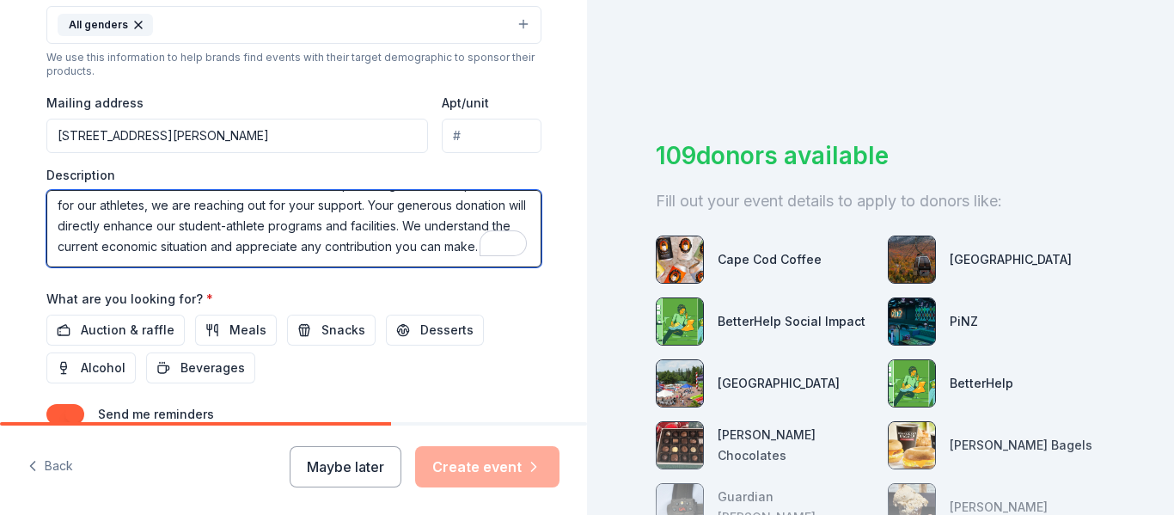
scroll to position [0, 0]
type textarea "[PERSON_NAME] High School’s Athletic Boosters, with their unwavering dedication…"
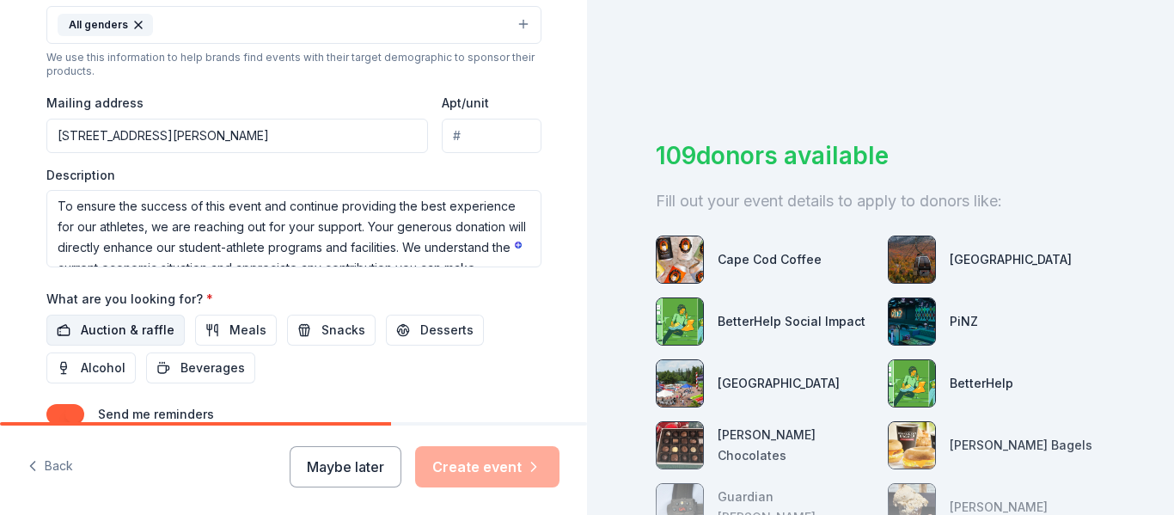
click at [145, 333] on span "Auction & raffle" at bounding box center [128, 330] width 94 height 21
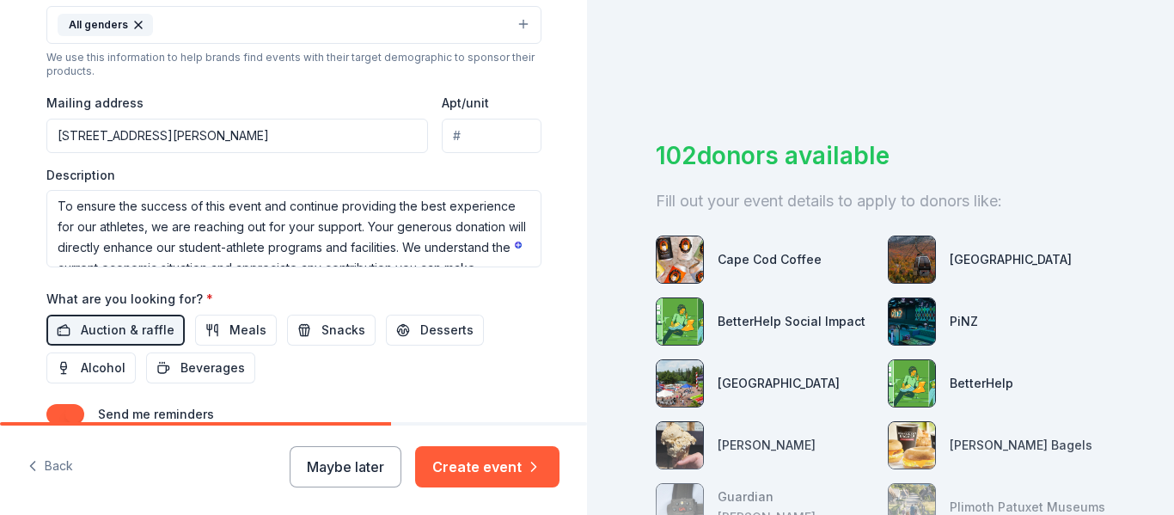
scroll to position [213, 0]
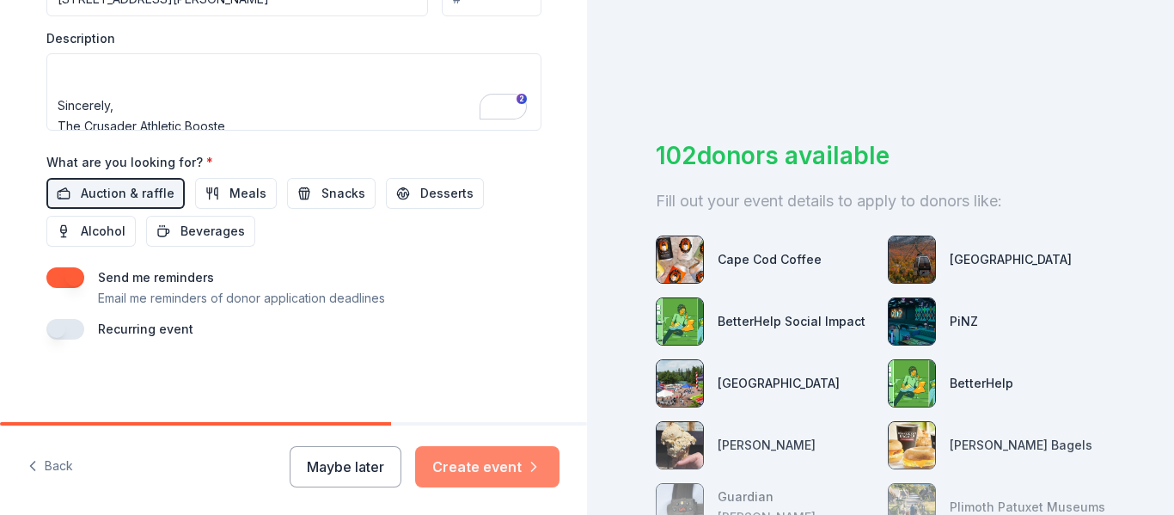
click at [493, 466] on button "Create event" at bounding box center [487, 466] width 144 height 41
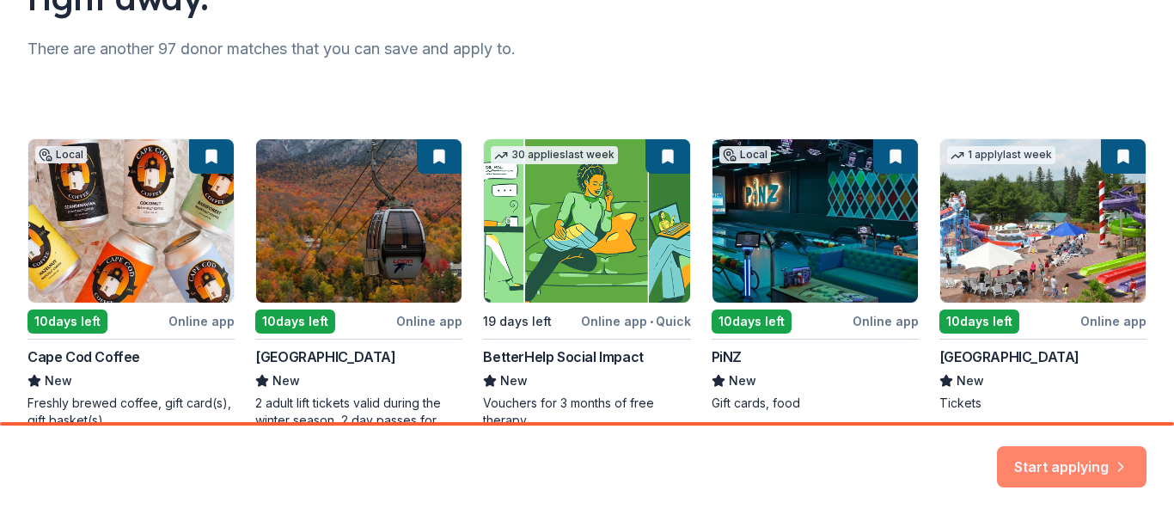
click at [1056, 463] on button "Start applying" at bounding box center [1072, 456] width 150 height 41
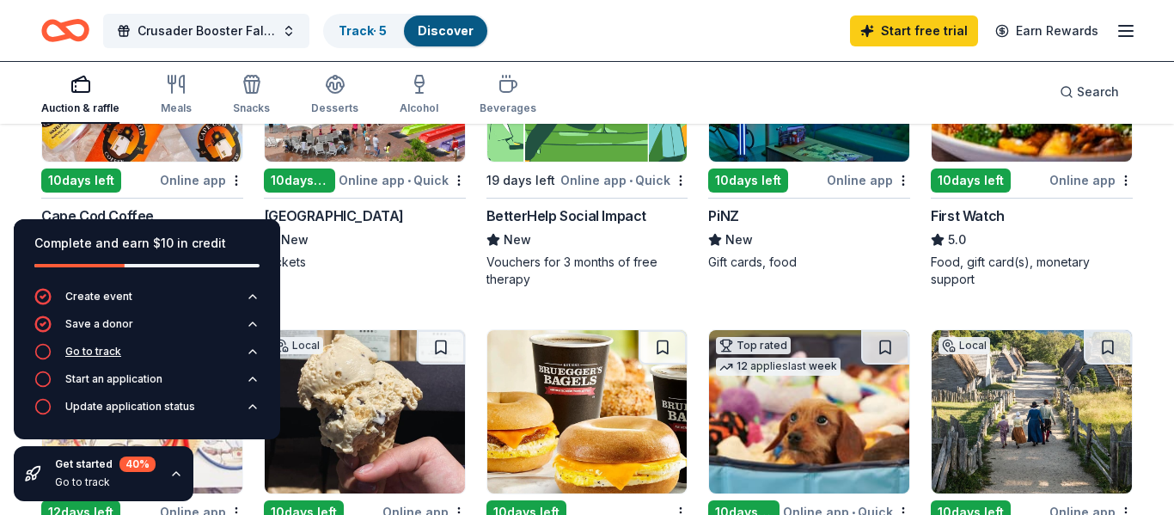
click at [82, 354] on div "Go to track" at bounding box center [93, 352] width 56 height 14
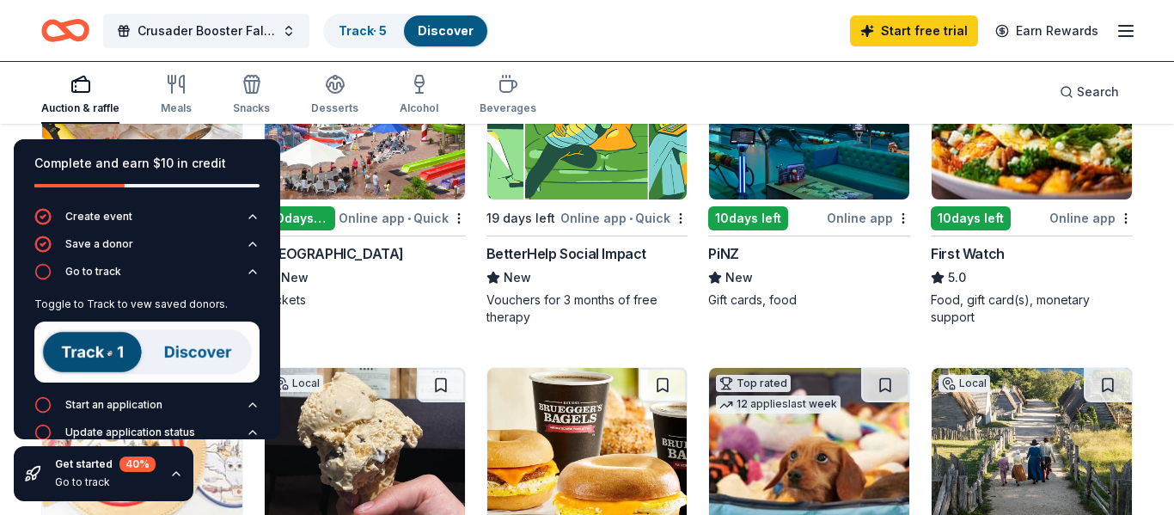
scroll to position [122, 0]
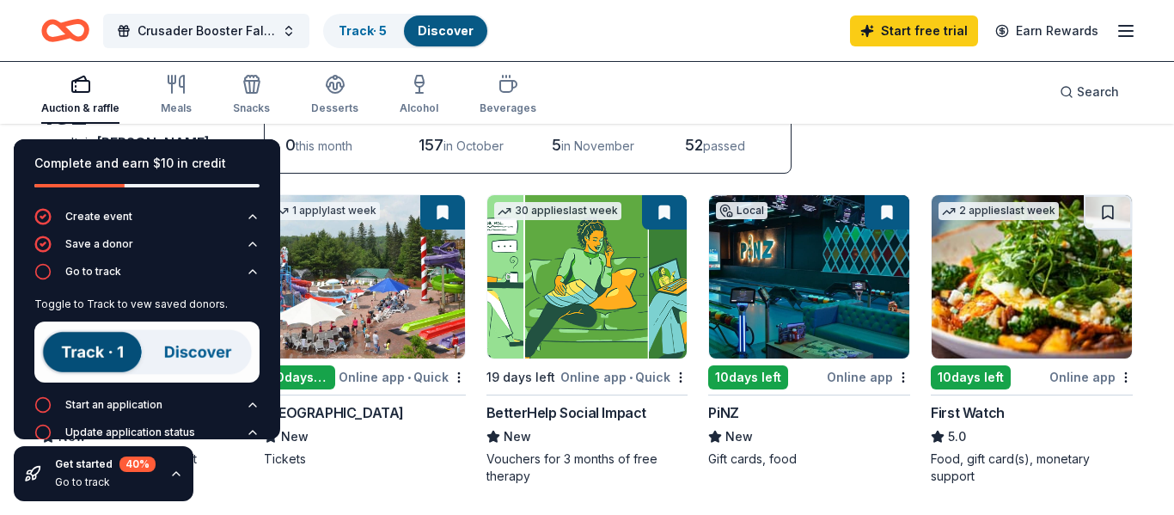
click at [176, 474] on icon "button" at bounding box center [176, 473] width 7 height 3
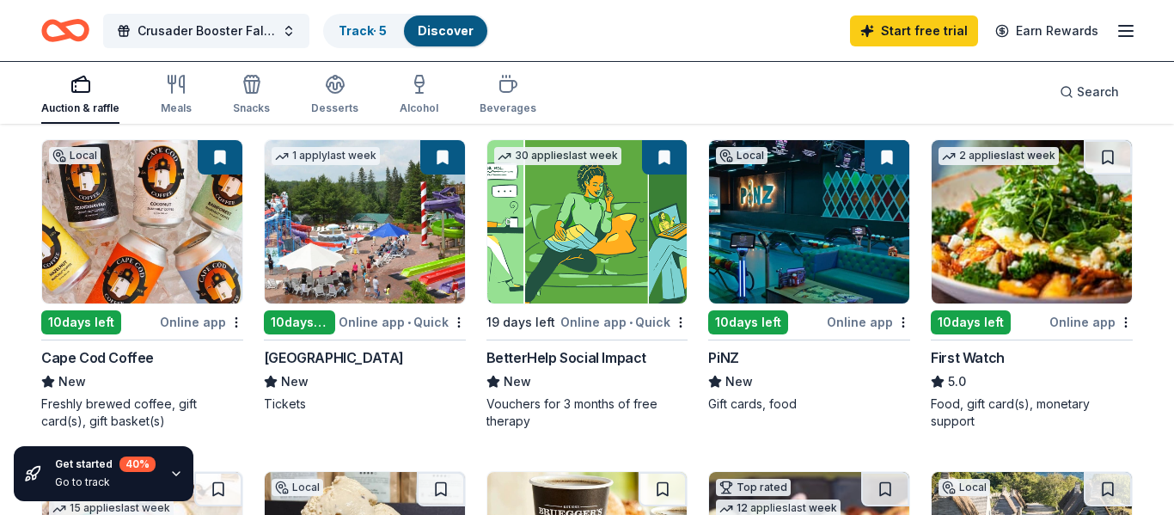
scroll to position [238, 0]
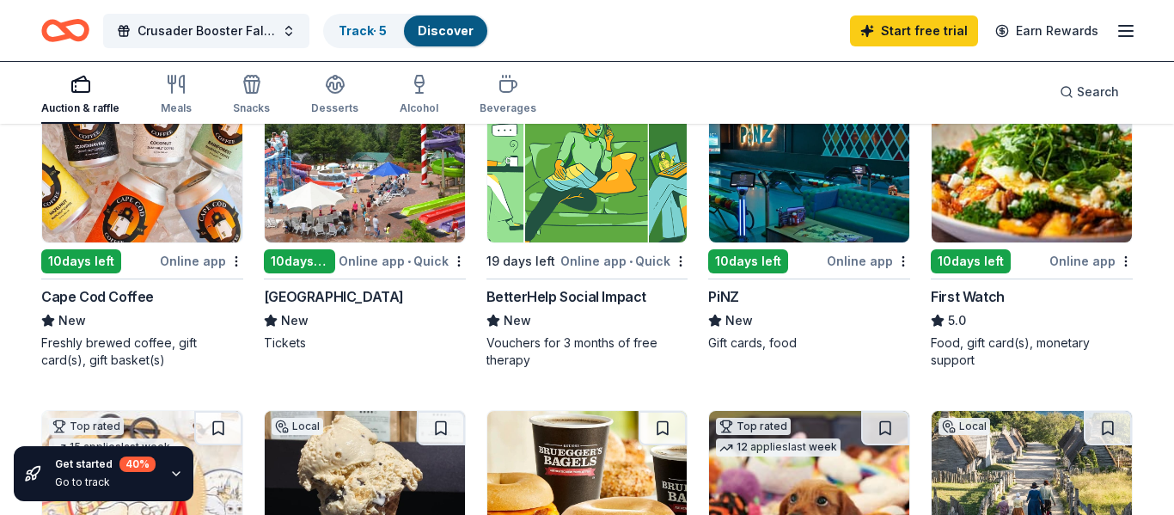
click at [185, 264] on div "Online app" at bounding box center [201, 260] width 83 height 21
click at [306, 261] on div "10 days left" at bounding box center [299, 261] width 71 height 24
click at [317, 259] on div "10 days left" at bounding box center [299, 261] width 71 height 24
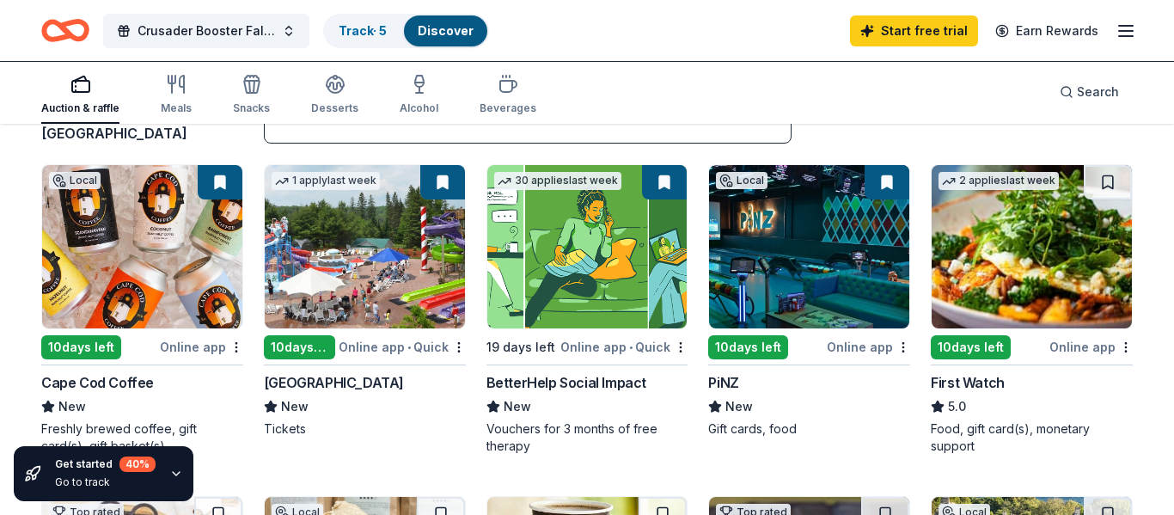
scroll to position [148, 0]
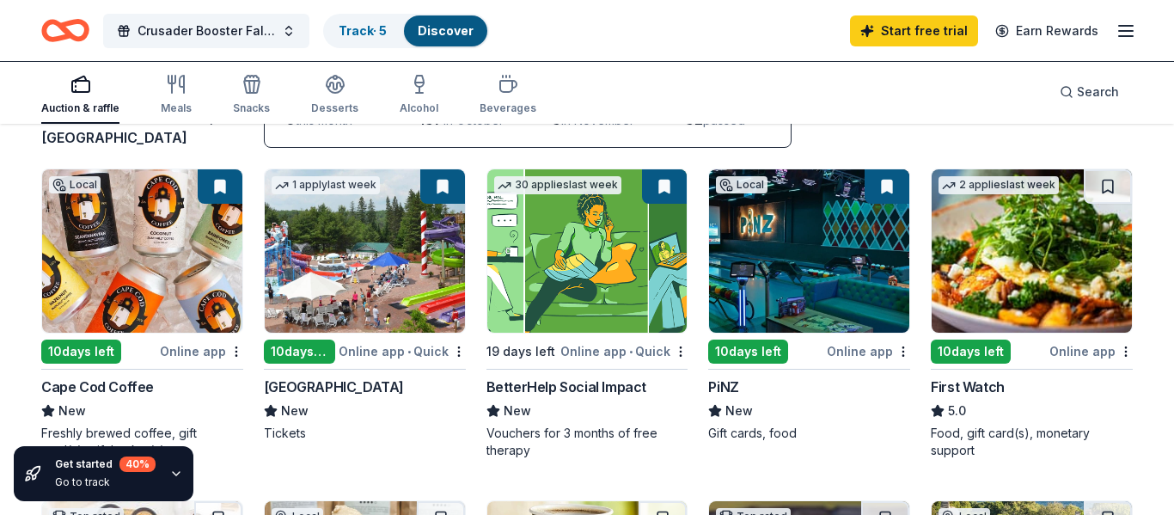
click at [766, 353] on div "10 days left" at bounding box center [748, 351] width 80 height 24
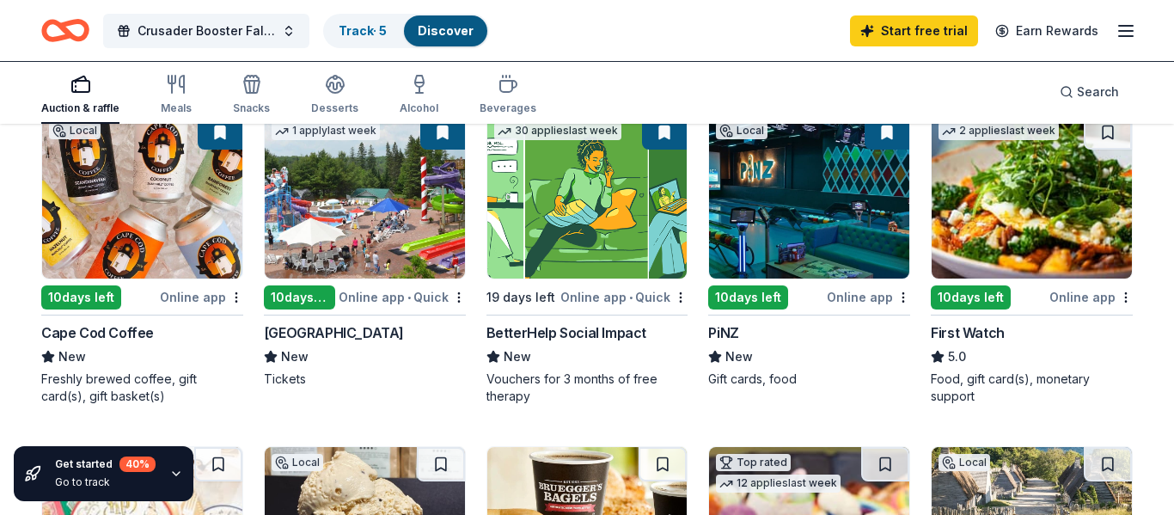
scroll to position [208, 0]
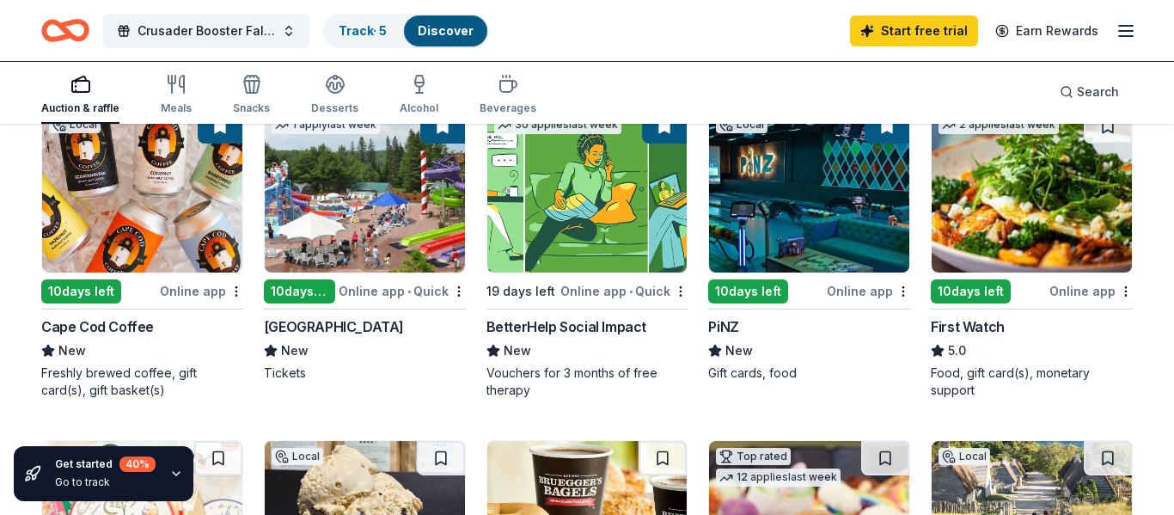
click at [966, 292] on div "10 days left" at bounding box center [971, 291] width 80 height 24
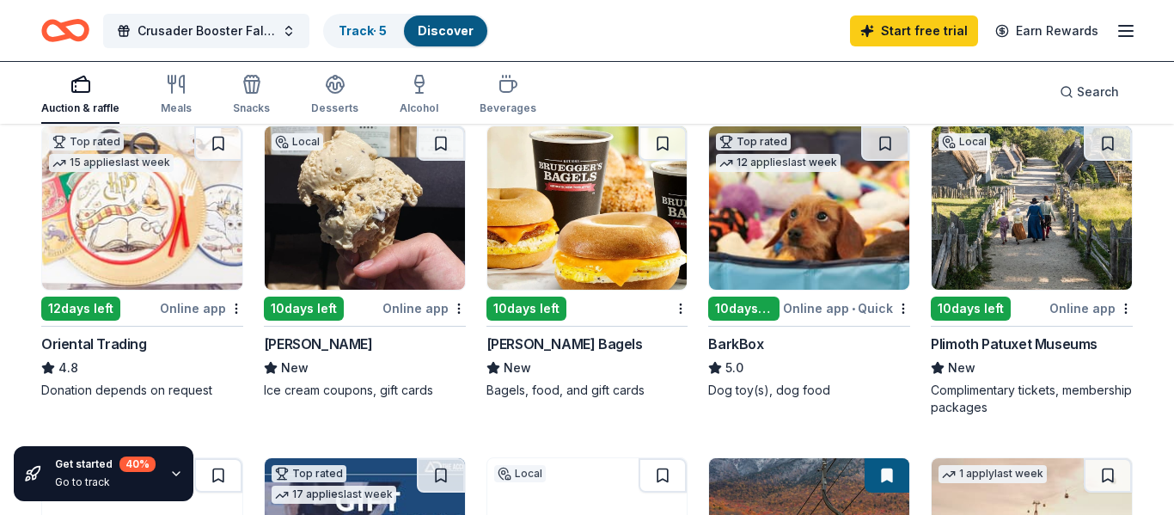
scroll to position [568, 0]
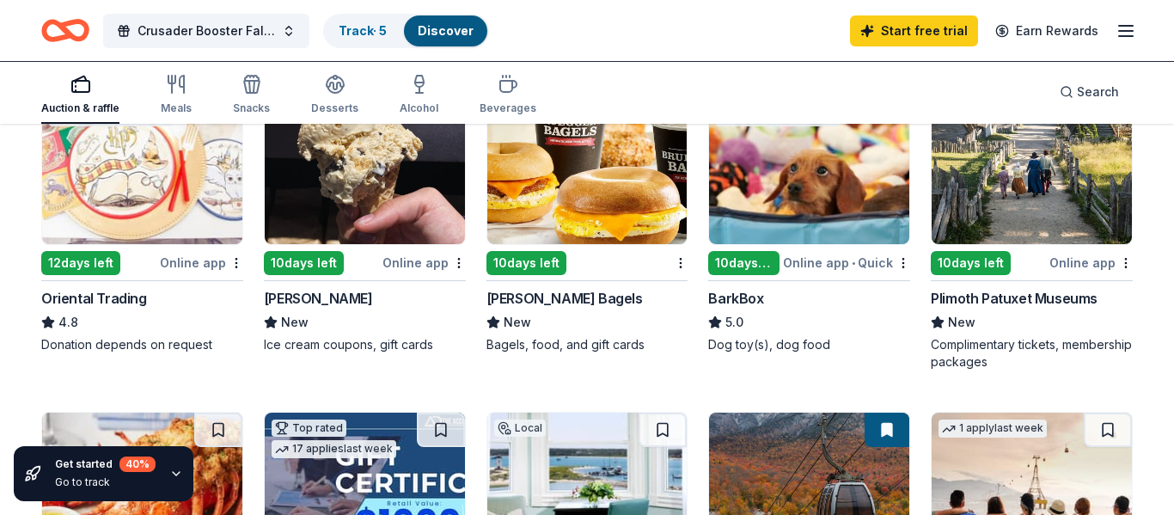
click at [100, 263] on div "12 days left" at bounding box center [80, 263] width 79 height 24
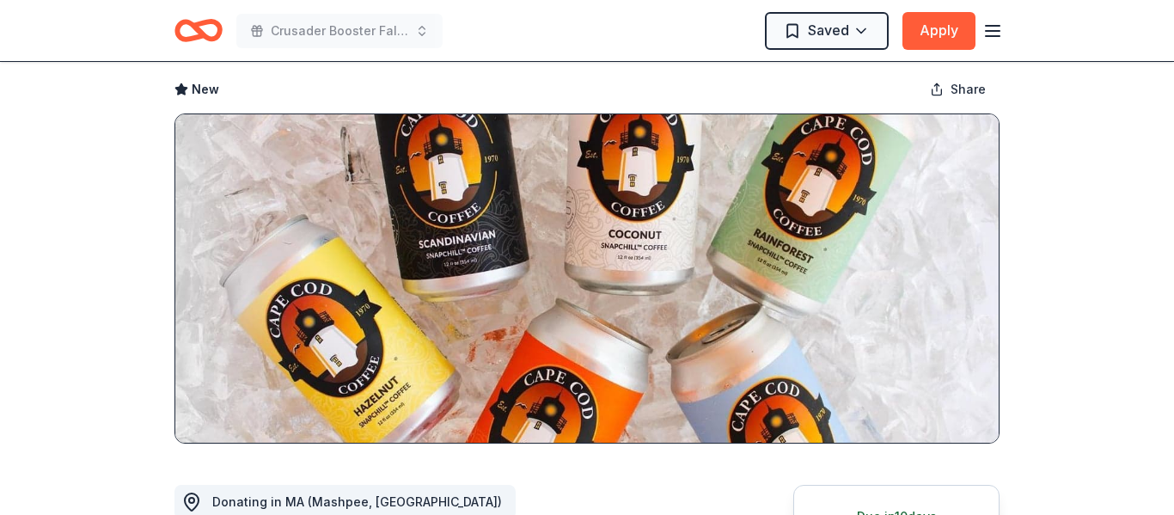
scroll to position [293, 0]
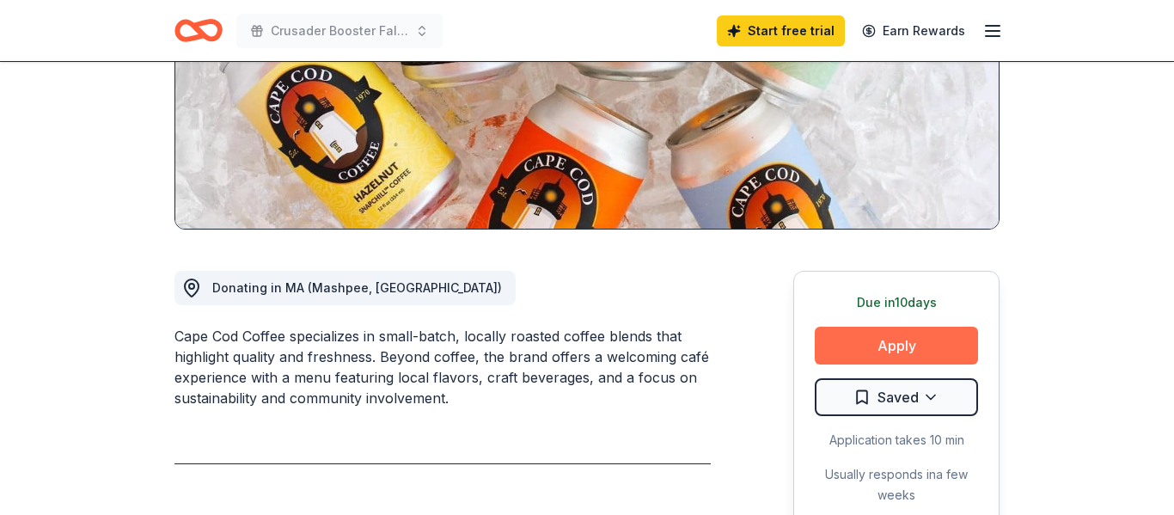
click at [911, 337] on button "Apply" at bounding box center [896, 346] width 163 height 38
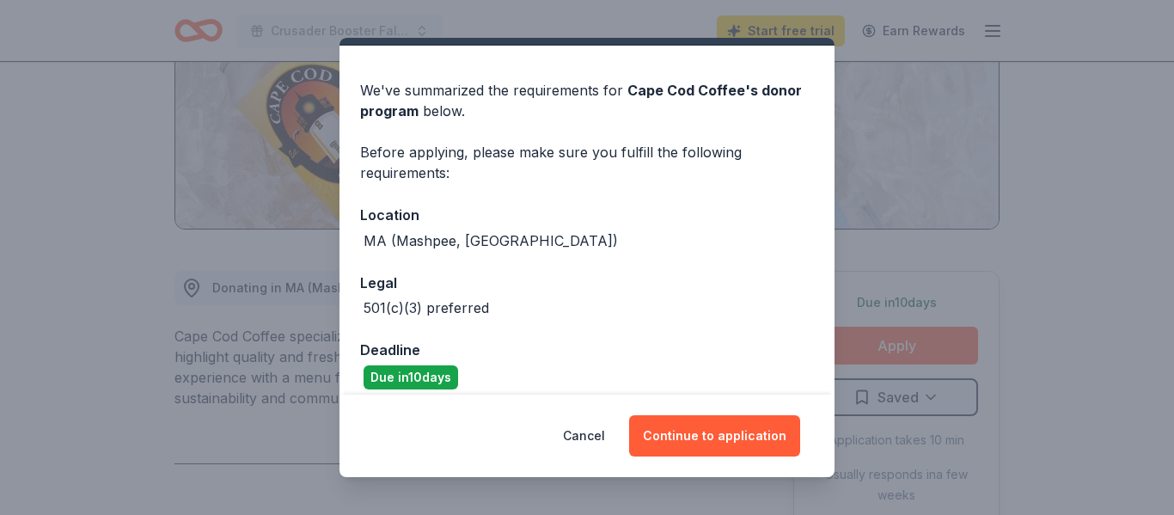
scroll to position [57, 0]
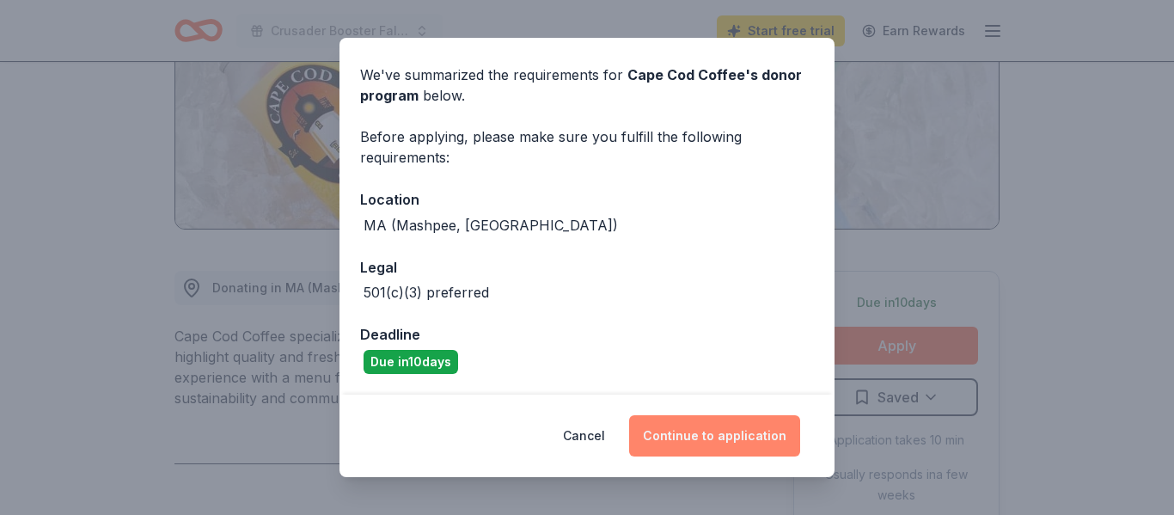
click at [708, 437] on button "Continue to application" at bounding box center [714, 435] width 171 height 41
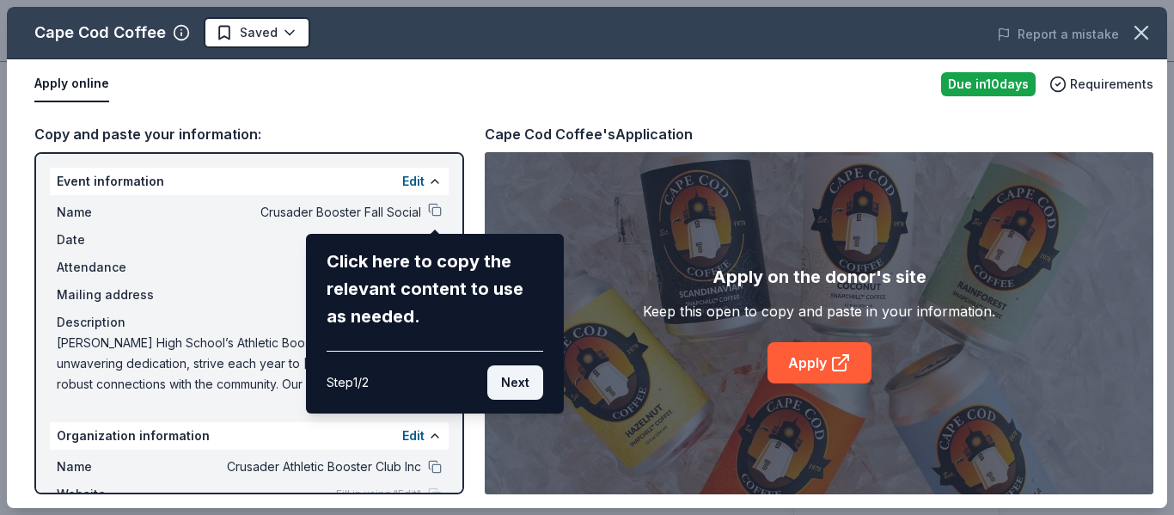
click at [523, 382] on button "Next" at bounding box center [515, 382] width 56 height 34
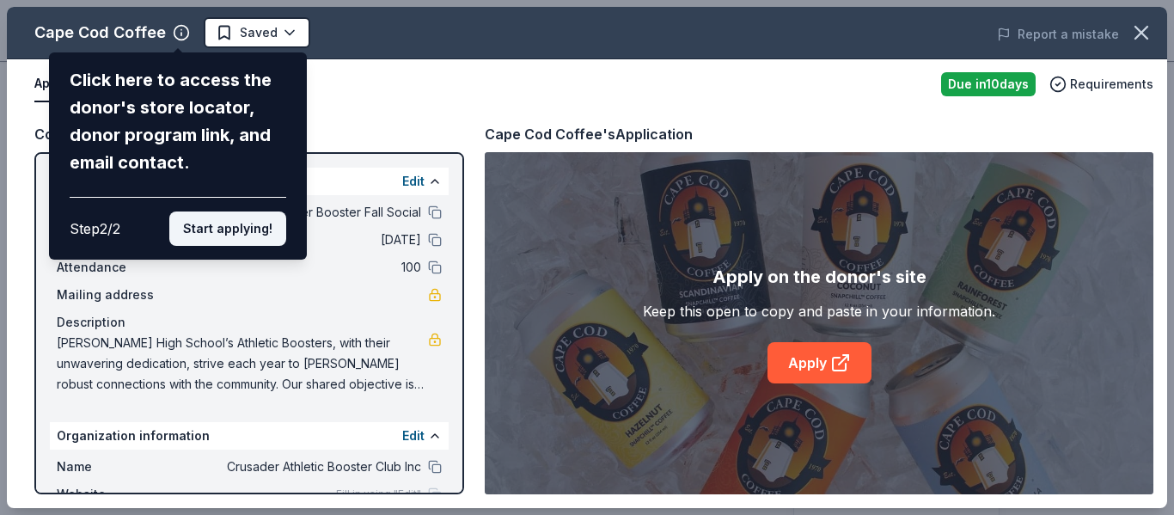
click at [195, 225] on button "Start applying!" at bounding box center [227, 228] width 117 height 34
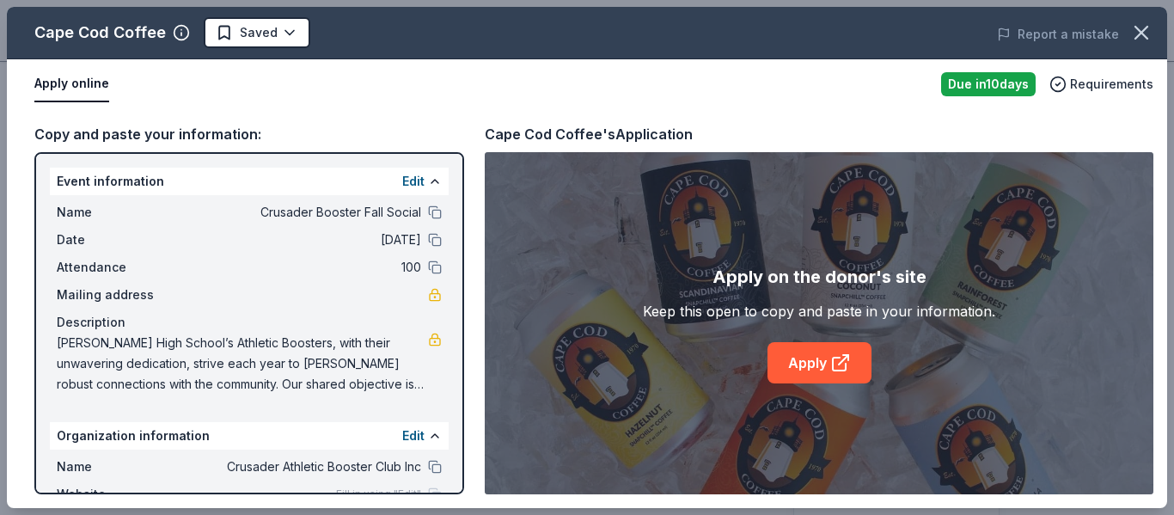
click at [419, 177] on div "Cape Cod Coffee Saved Report a mistake Apply online Due in 10 days Requirements…" at bounding box center [587, 257] width 1160 height 501
click at [408, 180] on div "Cape Cod Coffee Saved Report a mistake Apply online Due in 10 days Requirements…" at bounding box center [587, 257] width 1160 height 501
click at [436, 178] on div "Cape Cod Coffee Saved Report a mistake Apply online Due in 10 days Requirements…" at bounding box center [587, 257] width 1160 height 501
click at [403, 216] on span "Crusader Booster Fall Social" at bounding box center [296, 212] width 249 height 21
click at [403, 213] on span "Crusader Booster Fall Social" at bounding box center [296, 212] width 249 height 21
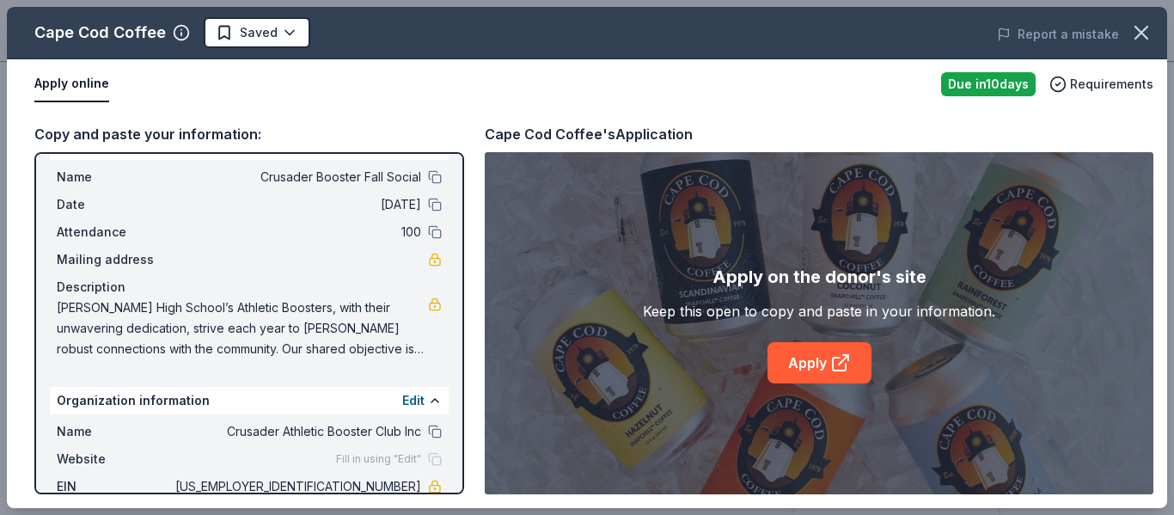
scroll to position [0, 0]
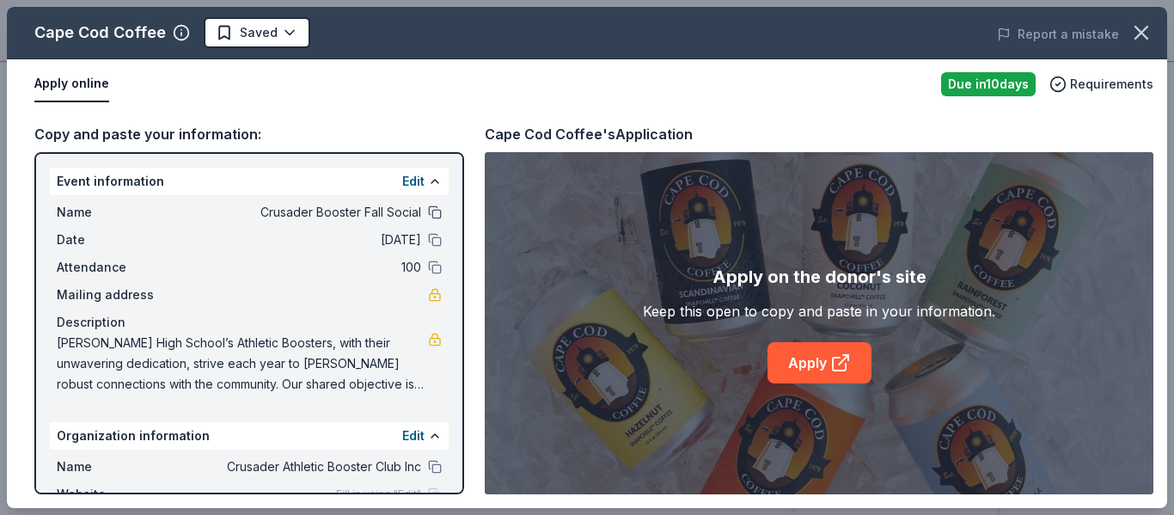
click at [437, 212] on button at bounding box center [435, 212] width 14 height 14
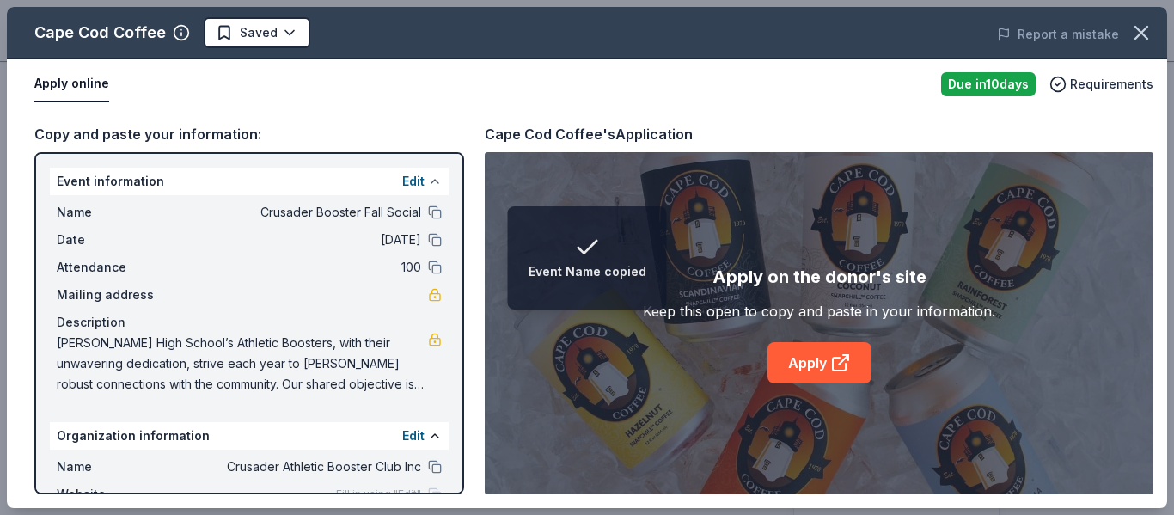
click at [434, 179] on button at bounding box center [435, 181] width 14 height 14
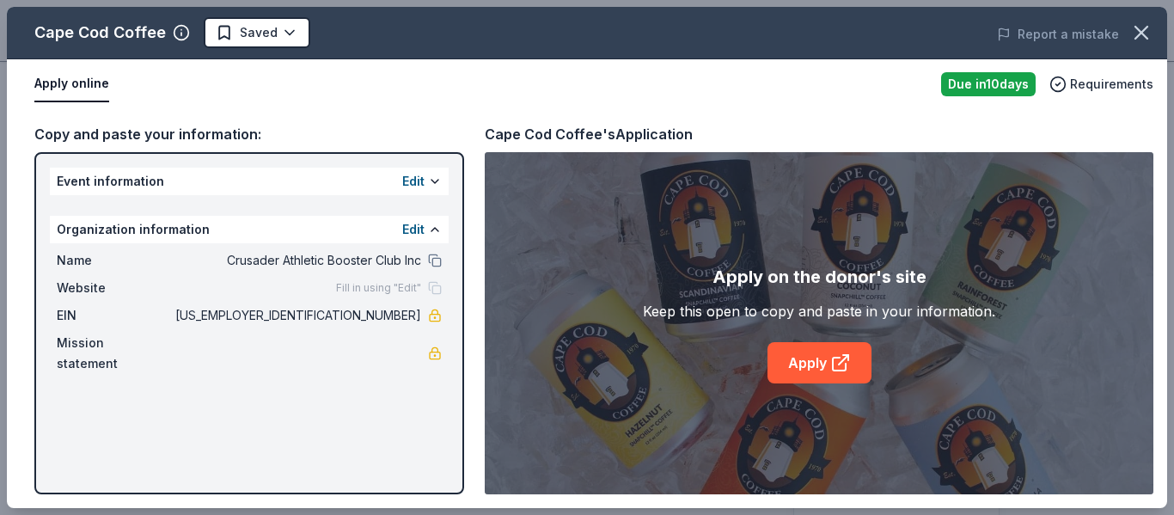
click at [394, 279] on div "Website Fill in using "Edit"" at bounding box center [249, 288] width 385 height 21
click at [350, 291] on span "Fill in using "Edit"" at bounding box center [378, 288] width 85 height 14
click at [333, 286] on div "Website Fill in using "Edit"" at bounding box center [249, 288] width 385 height 21
click at [432, 290] on div "Fill in using "Edit"" at bounding box center [389, 288] width 106 height 14
click at [431, 182] on button at bounding box center [435, 181] width 14 height 14
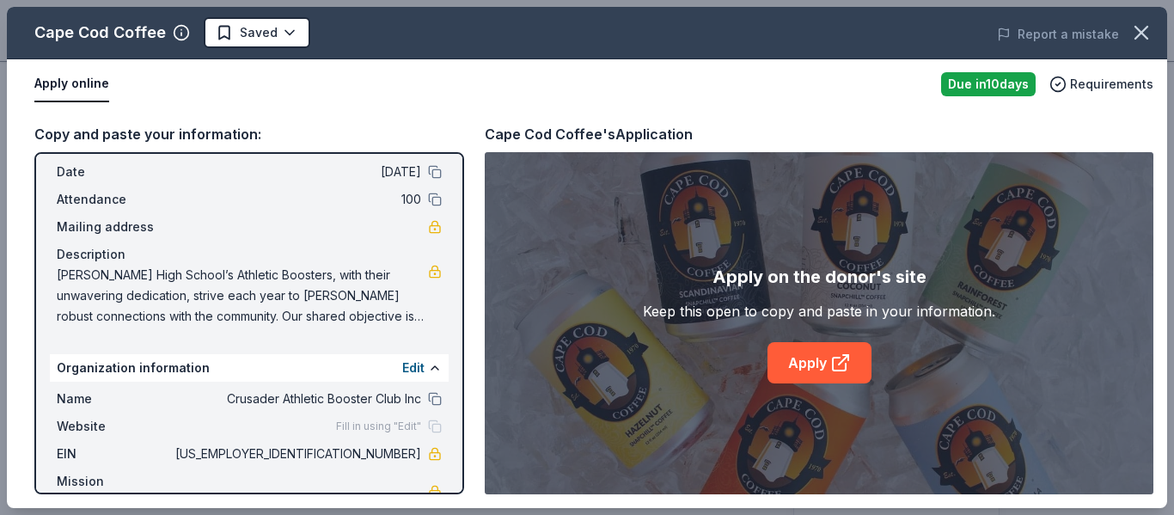
scroll to position [88, 0]
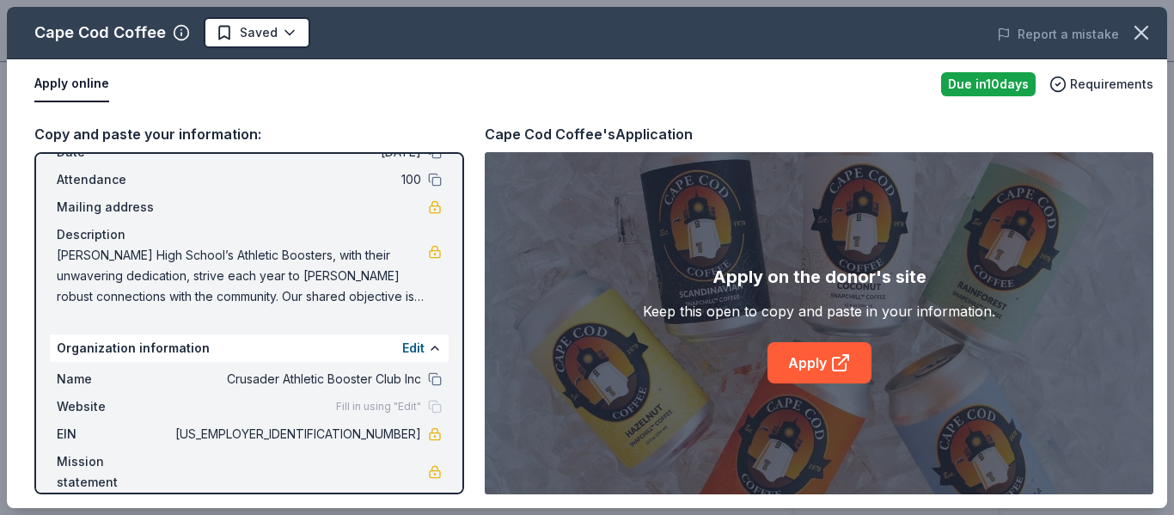
click at [437, 407] on div "Fill in using "Edit"" at bounding box center [389, 407] width 106 height 14
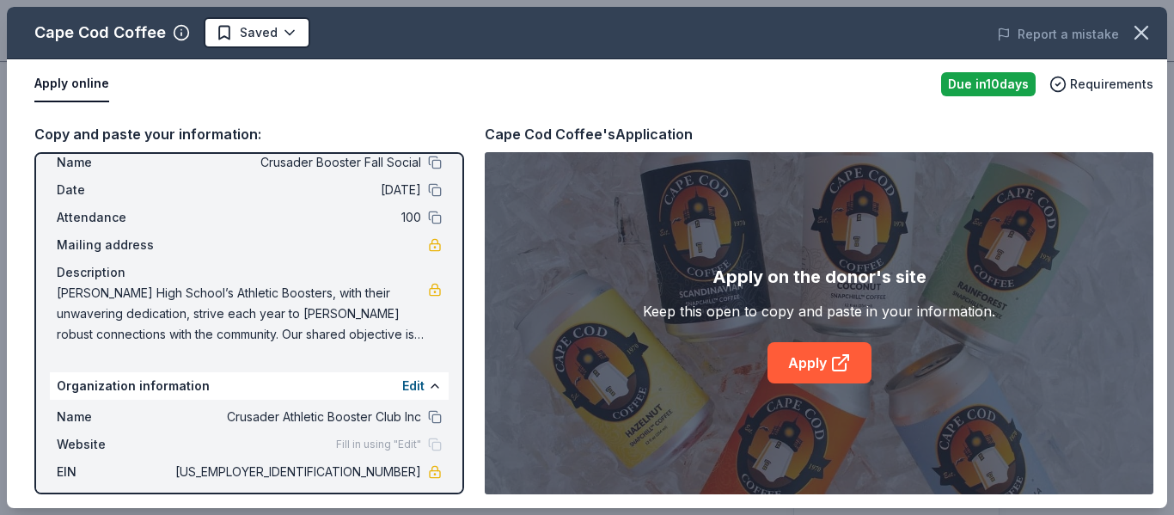
scroll to position [0, 0]
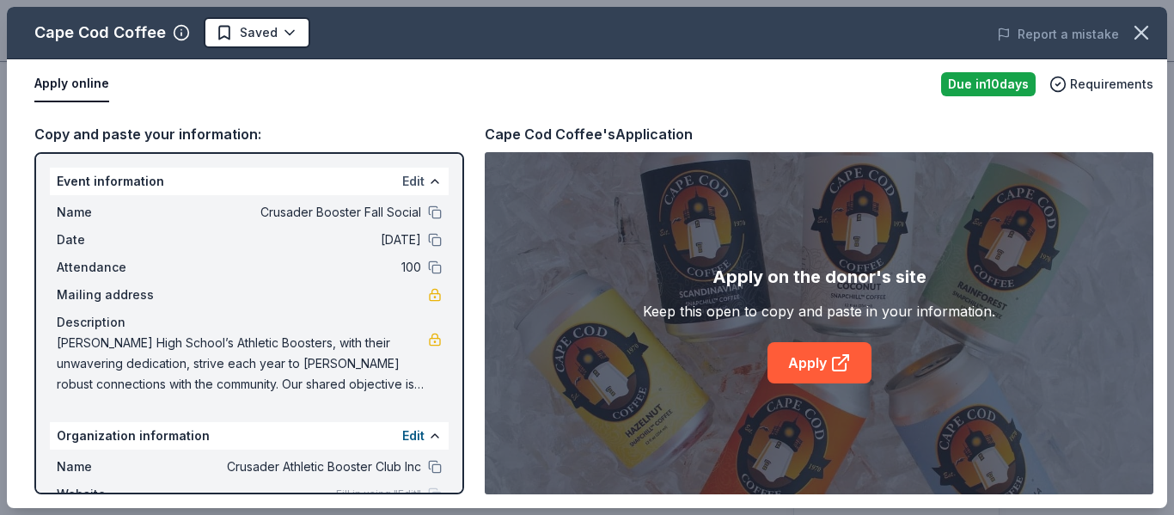
click at [419, 182] on button "Edit" at bounding box center [413, 181] width 22 height 21
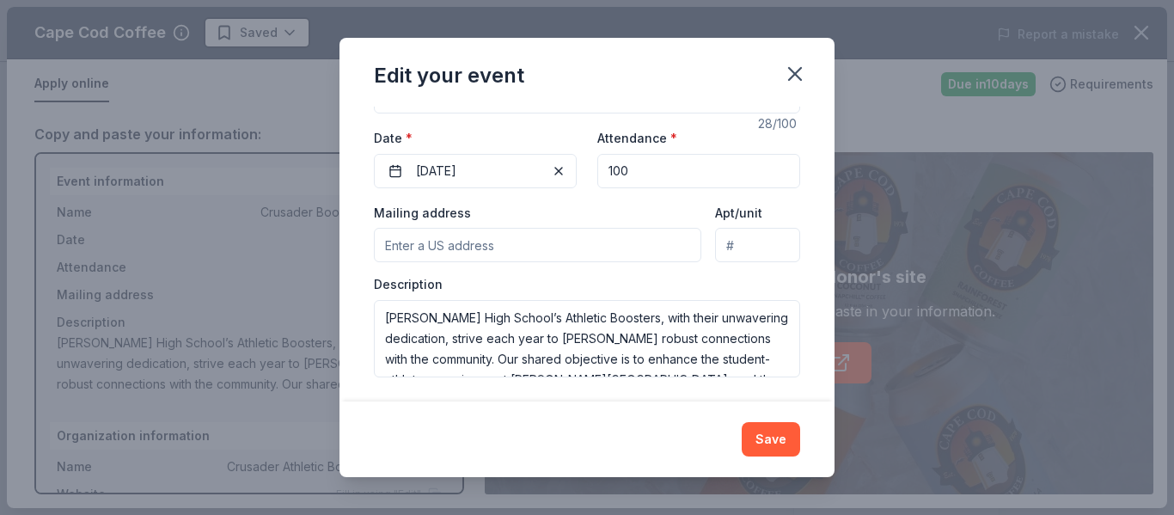
scroll to position [195, 0]
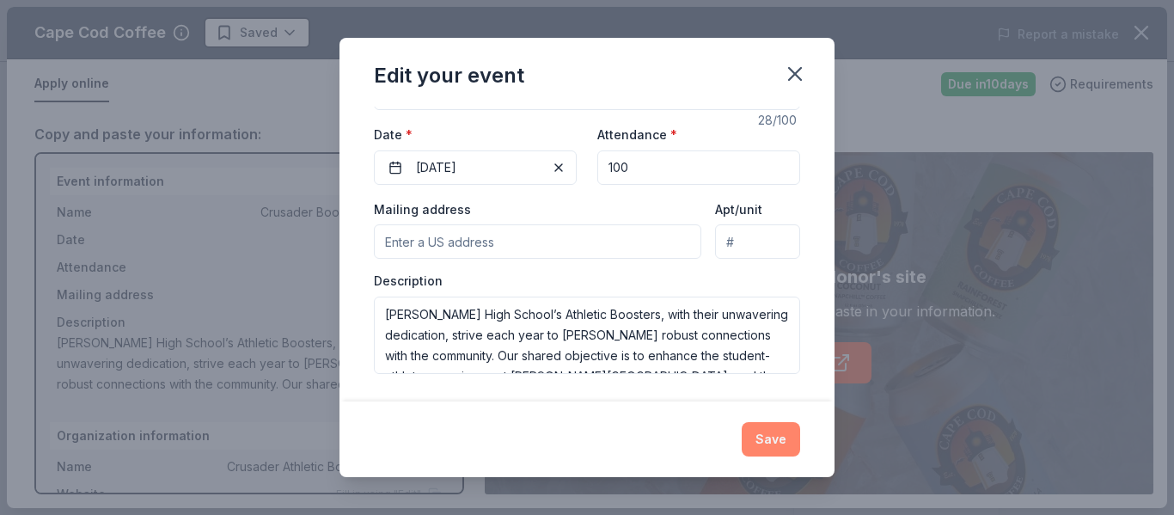
click at [770, 436] on button "Save" at bounding box center [771, 439] width 58 height 34
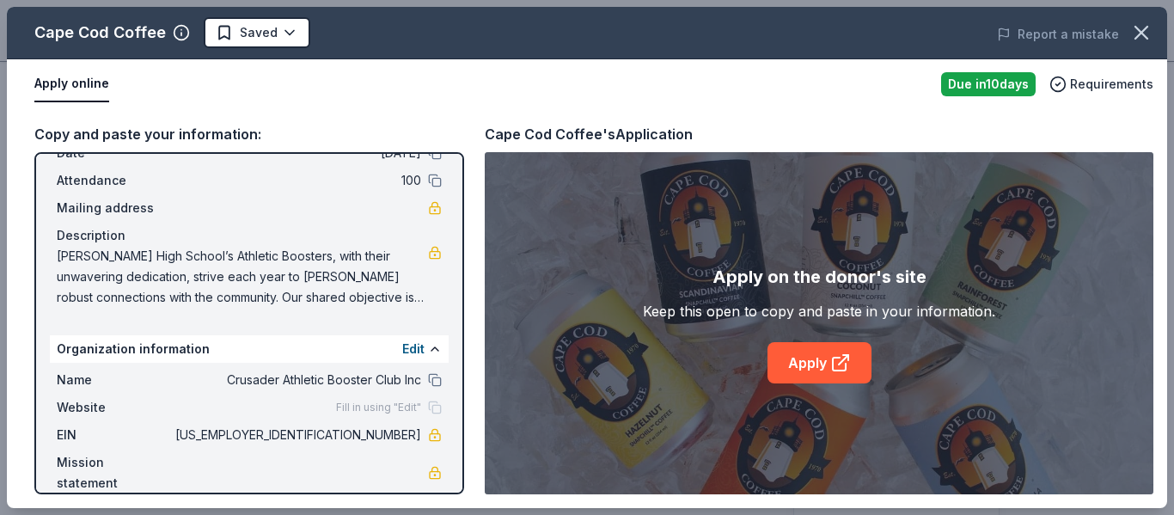
scroll to position [88, 0]
click at [791, 367] on link "Apply" at bounding box center [819, 362] width 104 height 41
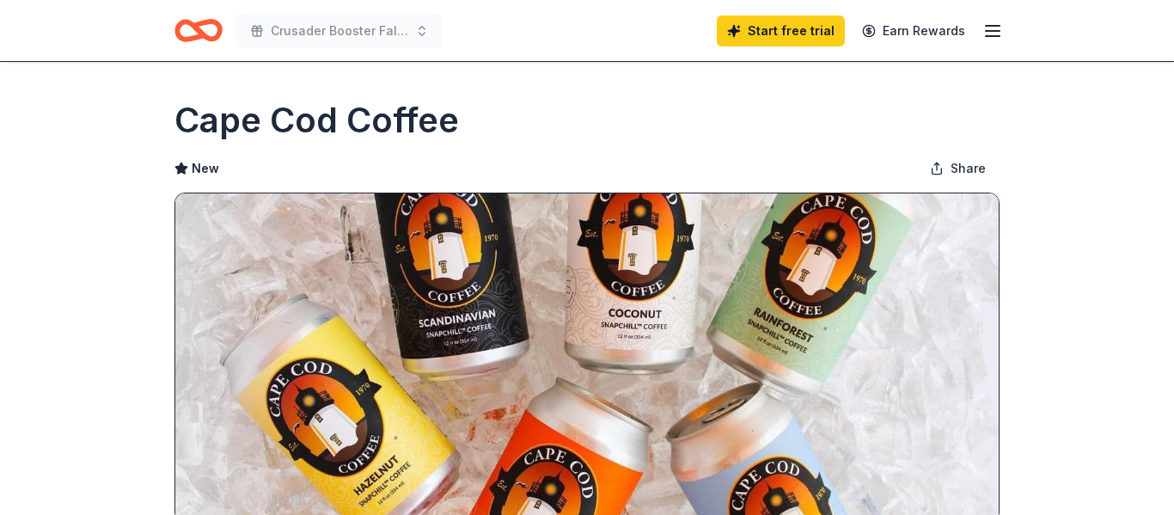
scroll to position [293, 0]
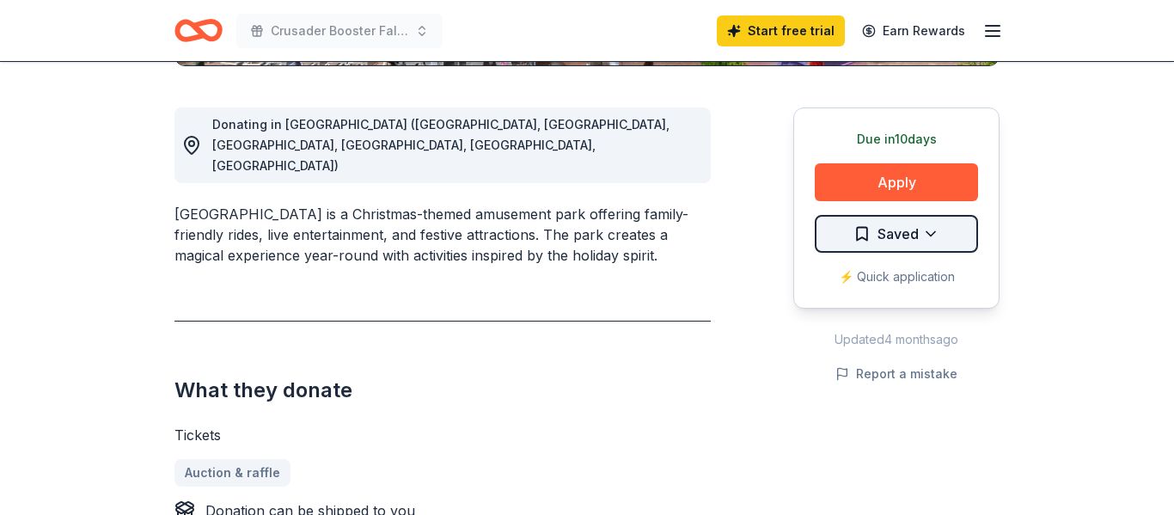
scroll to position [473, 0]
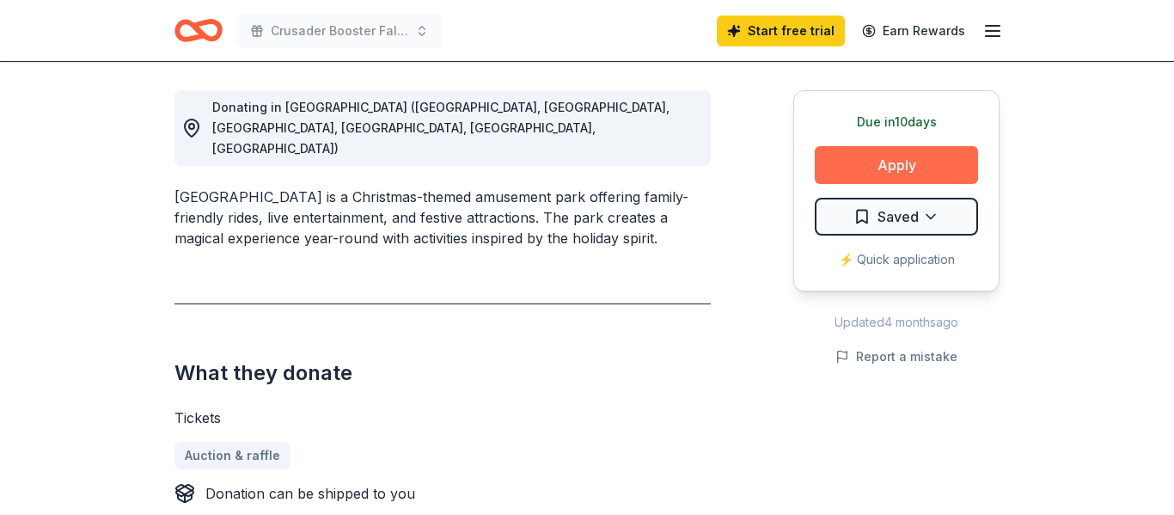
click at [876, 160] on button "Apply" at bounding box center [896, 165] width 163 height 38
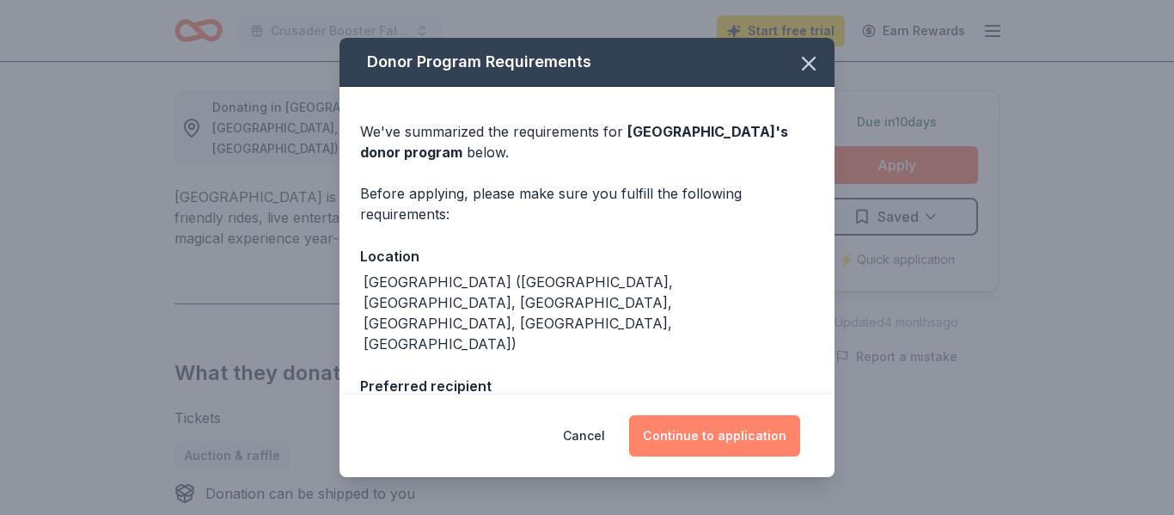
scroll to position [9, 0]
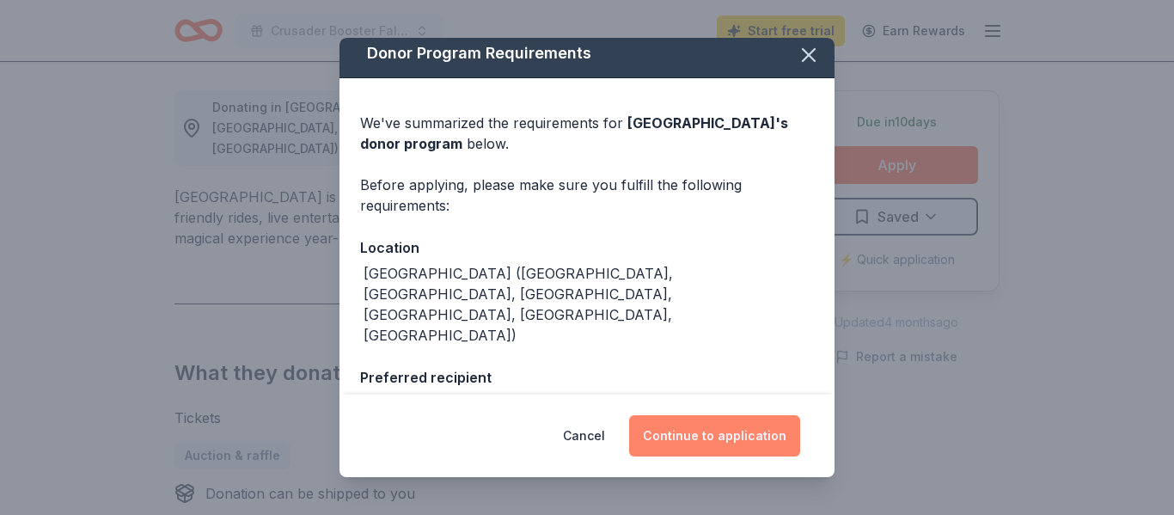
click at [713, 432] on button "Continue to application" at bounding box center [714, 435] width 171 height 41
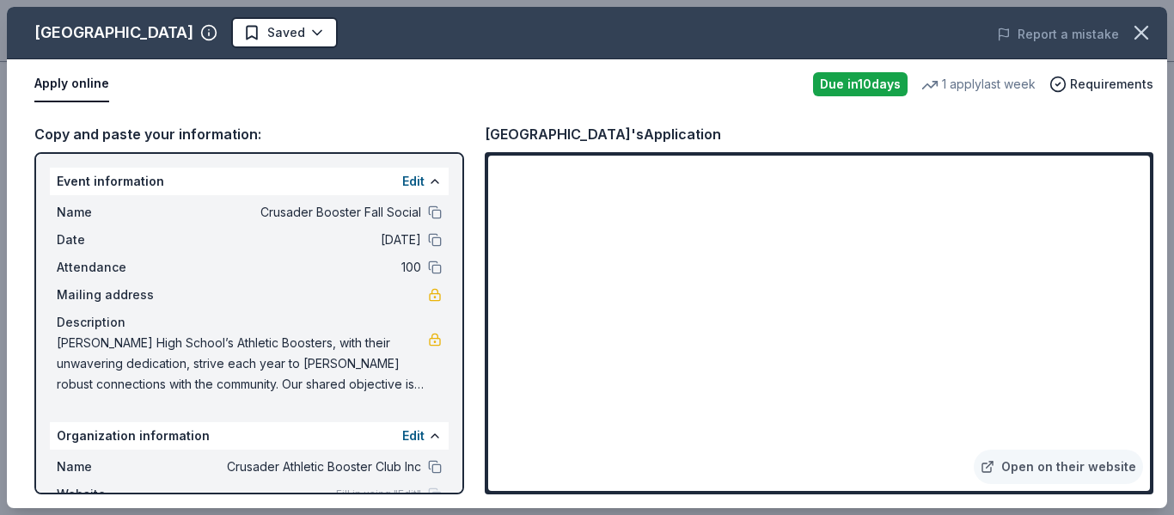
scroll to position [88, 0]
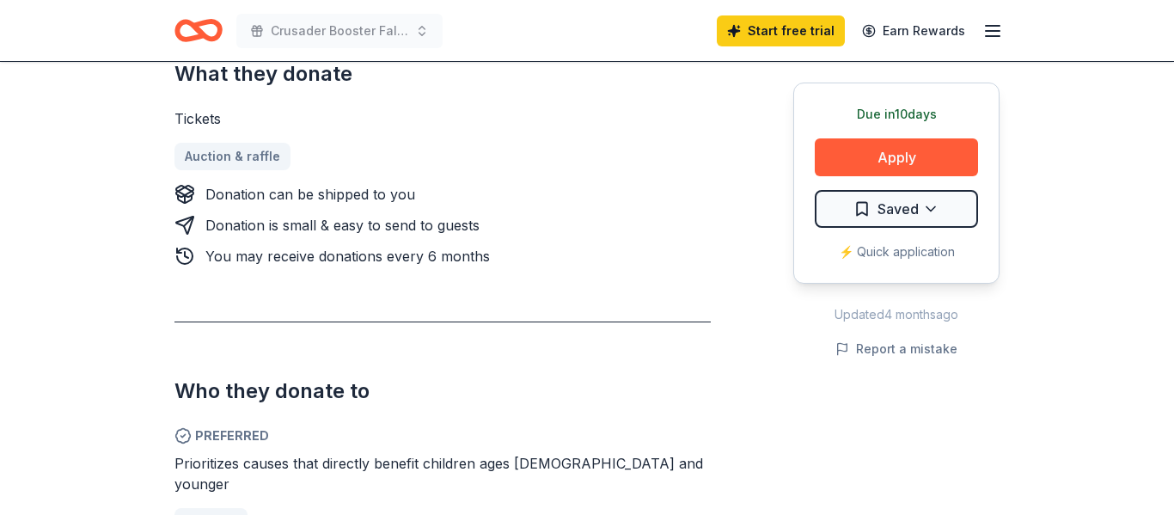
click at [899, 161] on button "Apply" at bounding box center [896, 157] width 163 height 38
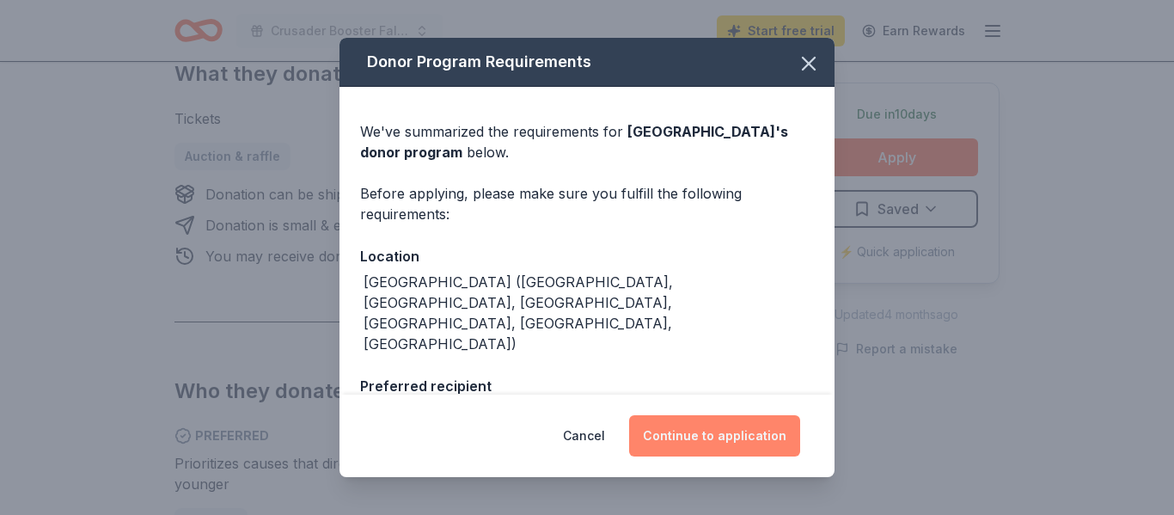
click at [683, 436] on button "Continue to application" at bounding box center [714, 435] width 171 height 41
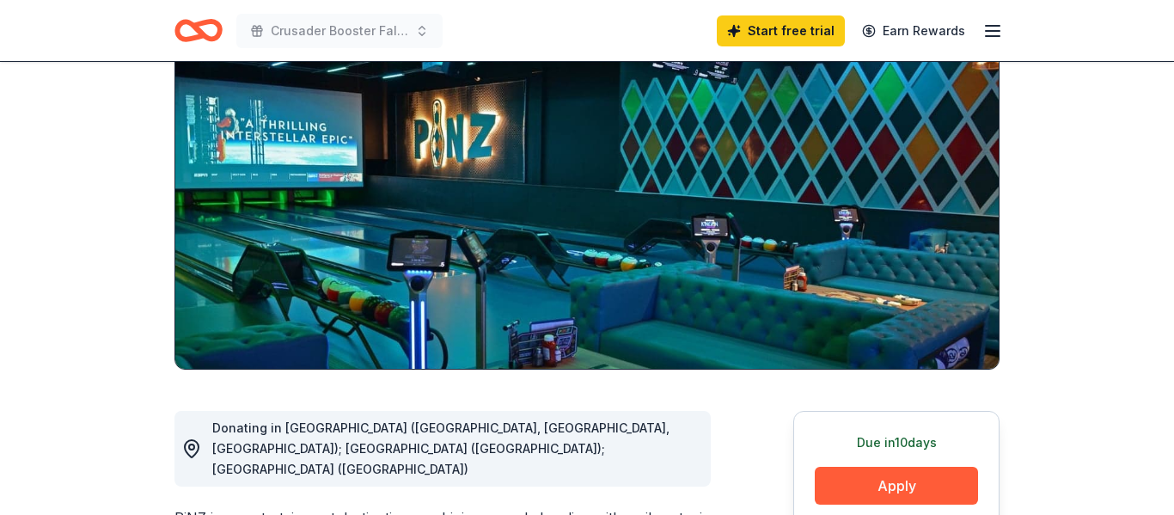
scroll to position [319, 0]
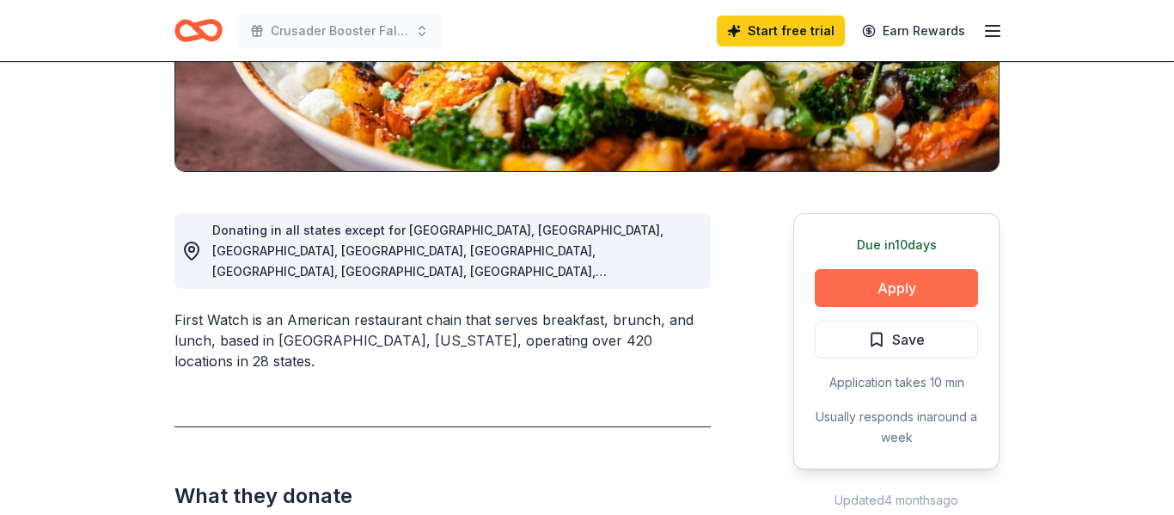
scroll to position [356, 0]
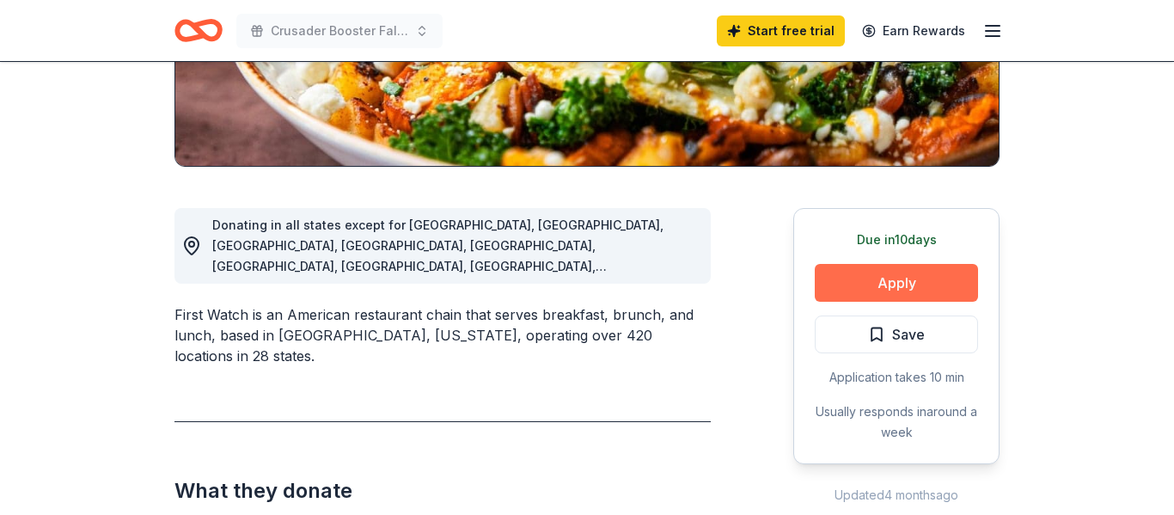
click at [919, 278] on button "Apply" at bounding box center [896, 283] width 163 height 38
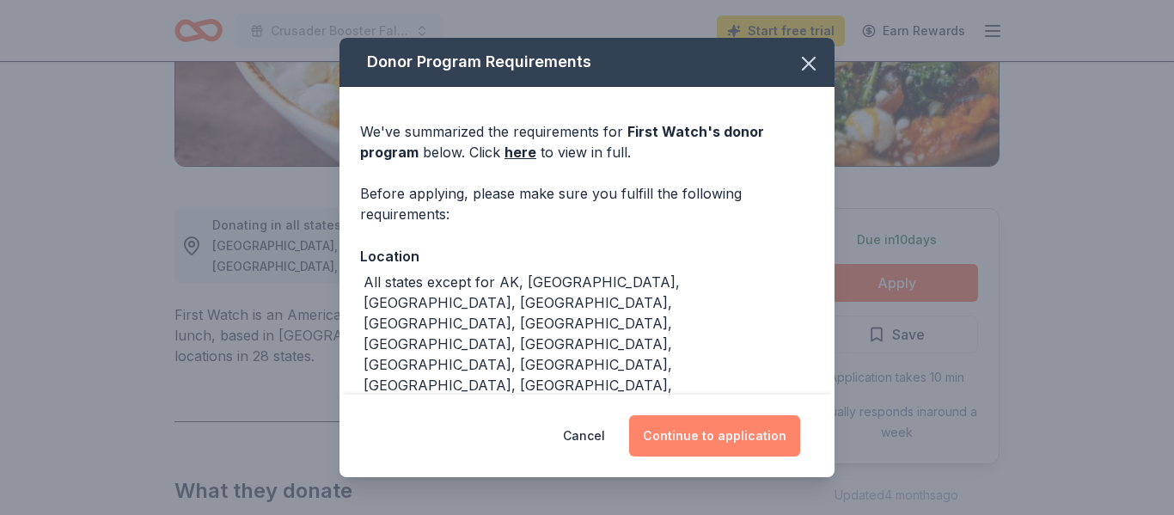
click at [741, 438] on button "Continue to application" at bounding box center [714, 435] width 171 height 41
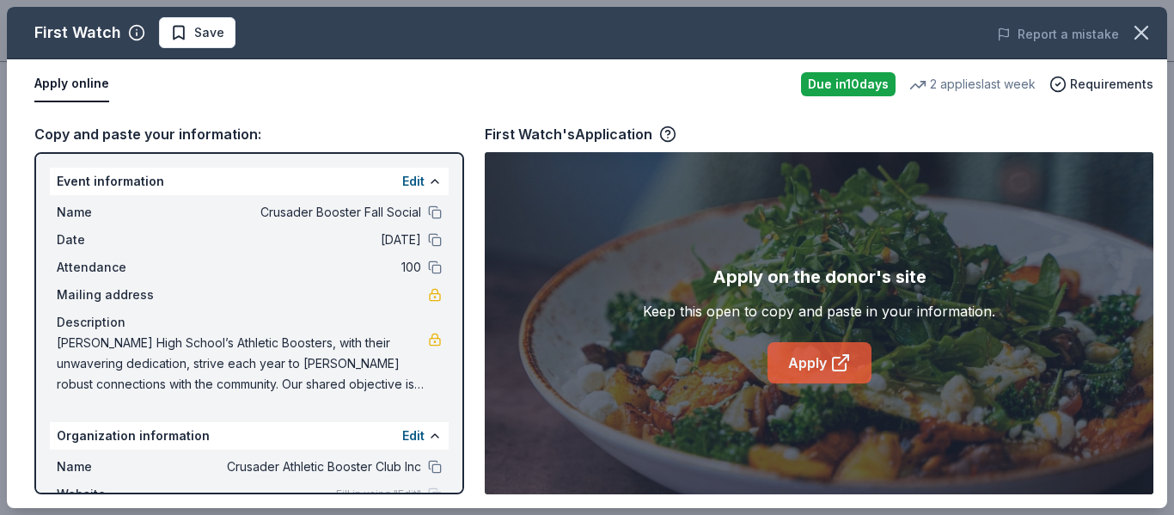
click at [814, 360] on link "Apply" at bounding box center [819, 362] width 104 height 41
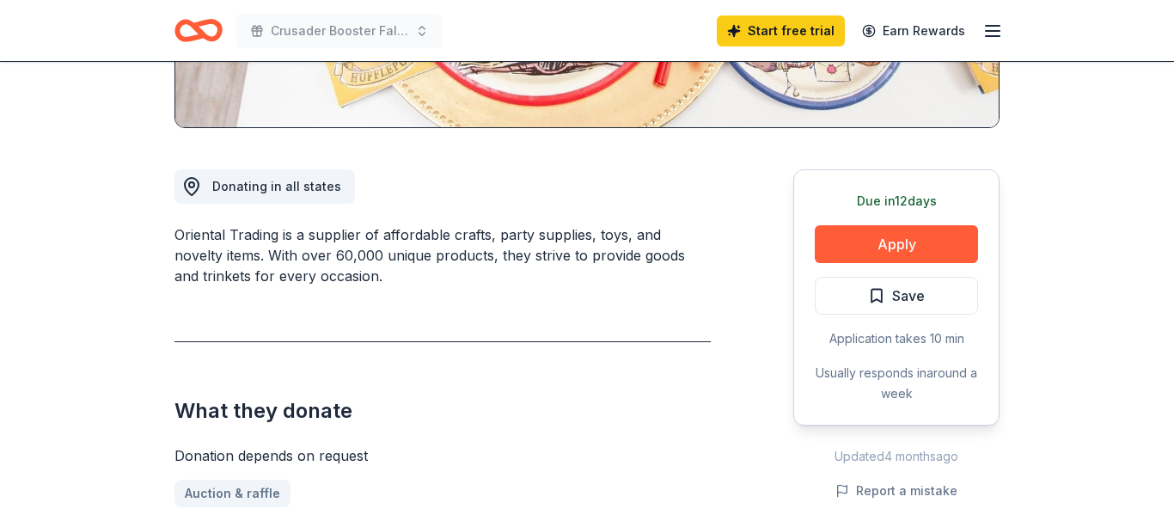
scroll to position [571, 0]
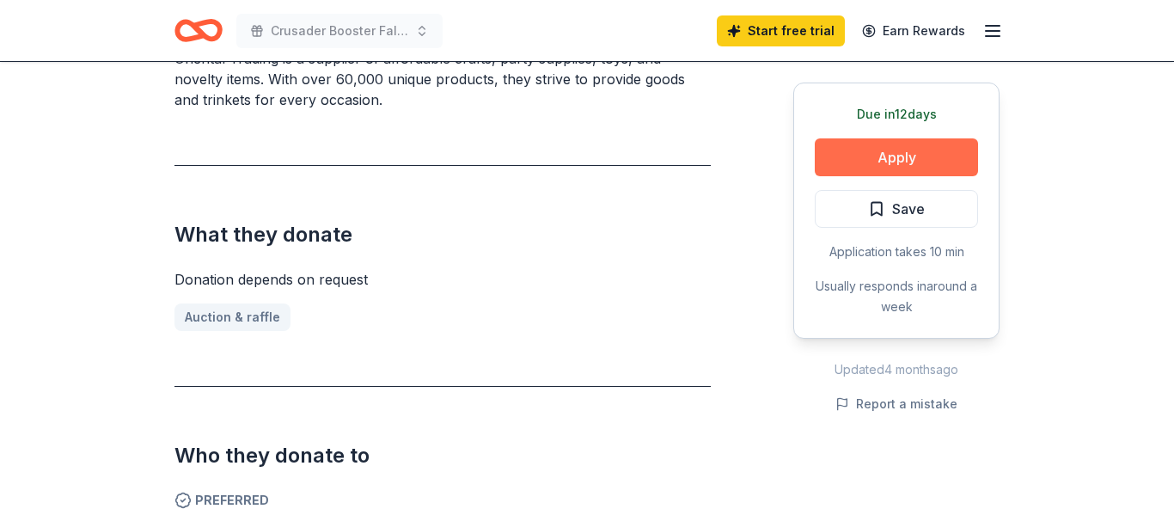
click at [917, 159] on button "Apply" at bounding box center [896, 157] width 163 height 38
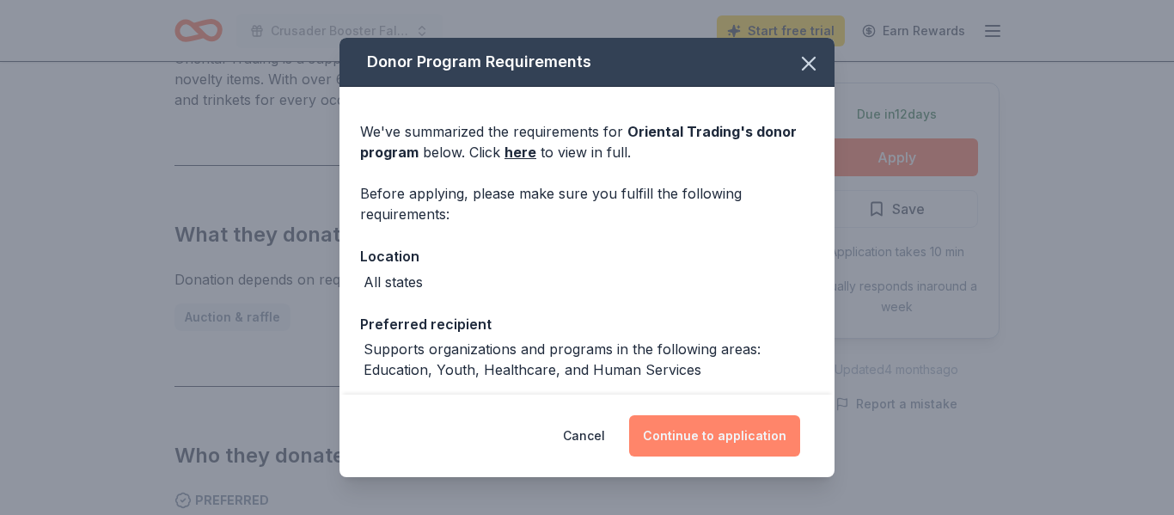
click at [736, 436] on button "Continue to application" at bounding box center [714, 435] width 171 height 41
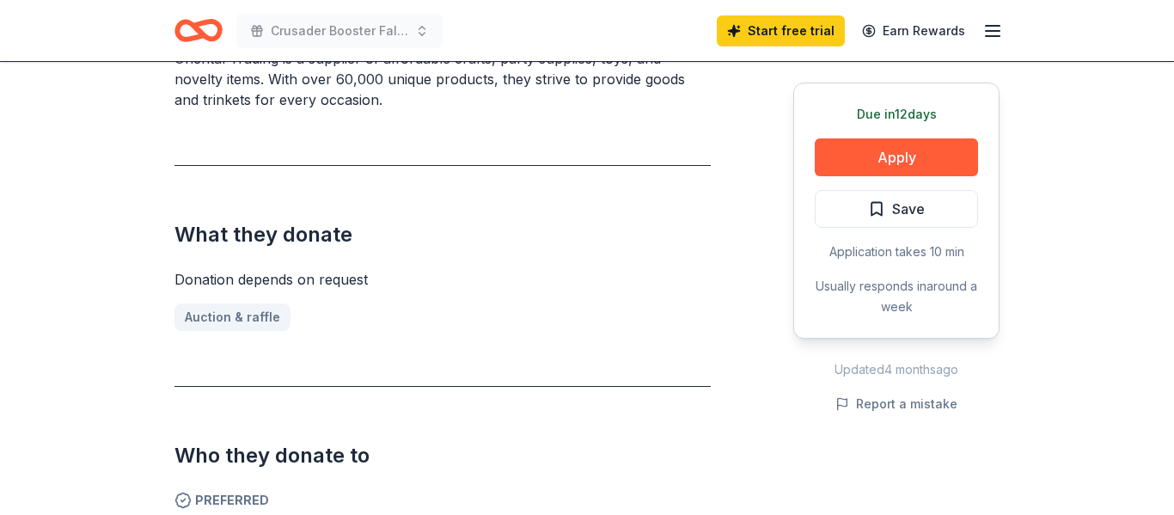
scroll to position [571, 0]
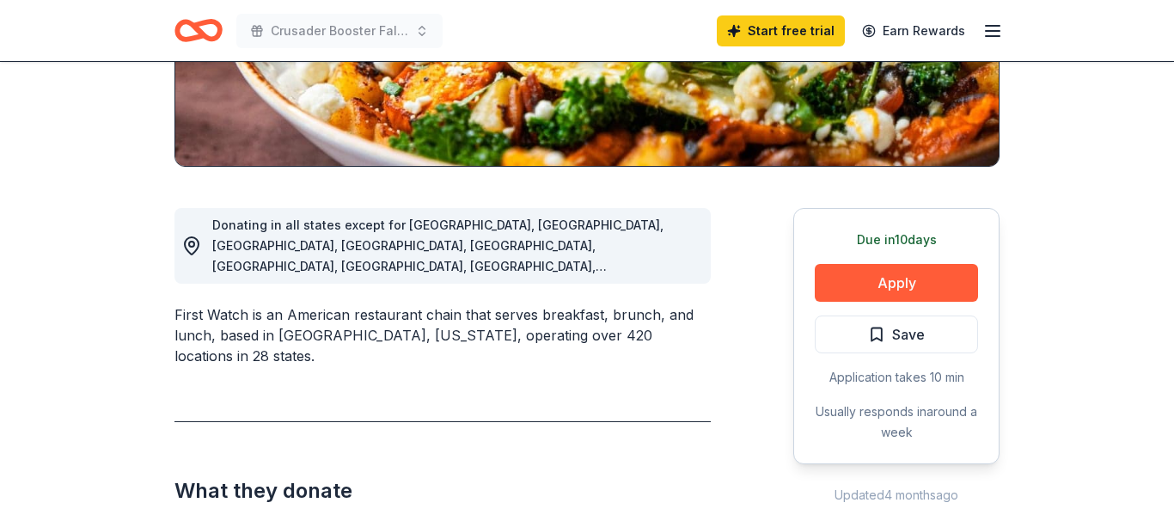
scroll to position [356, 0]
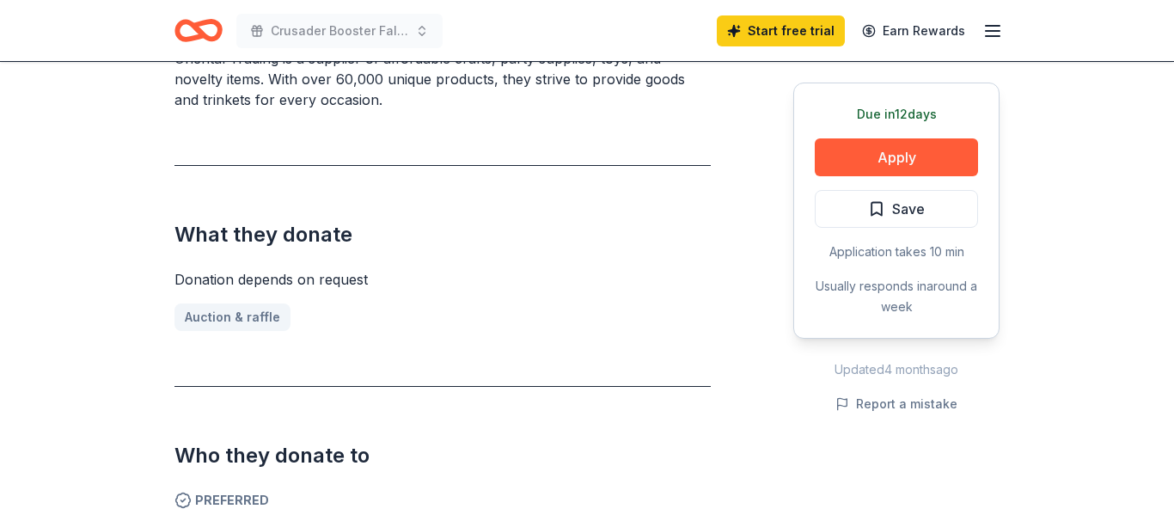
scroll to position [571, 0]
click at [871, 160] on button "Apply" at bounding box center [896, 157] width 163 height 38
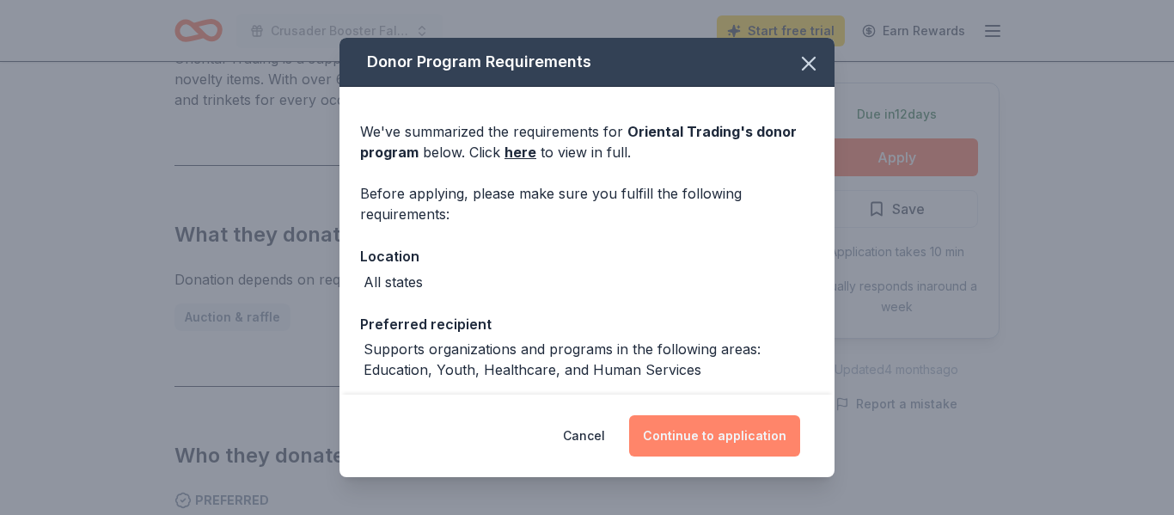
click at [722, 433] on button "Continue to application" at bounding box center [714, 435] width 171 height 41
